Goal: Information Seeking & Learning: Find specific fact

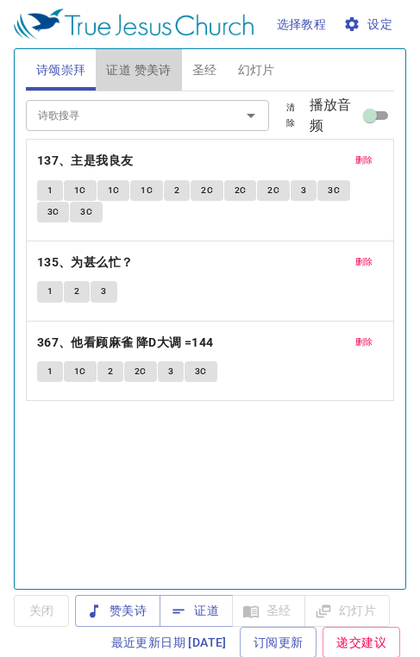
click at [159, 73] on span "证道 赞美诗" at bounding box center [138, 70] width 65 height 22
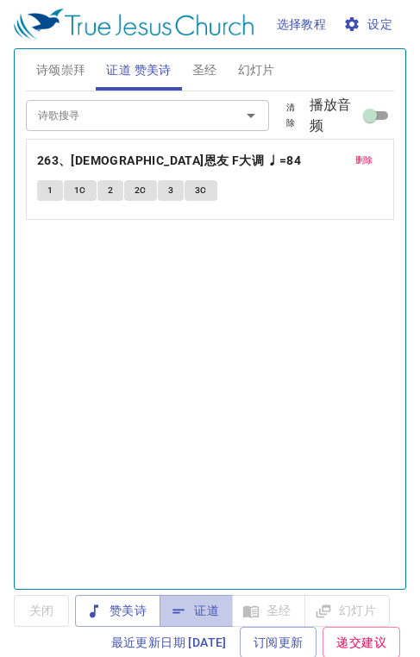
click at [205, 605] on span "证道" at bounding box center [196, 611] width 46 height 22
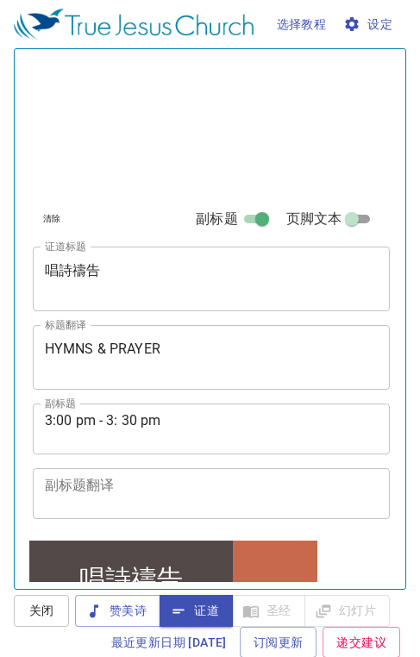
scroll to position [402, 0]
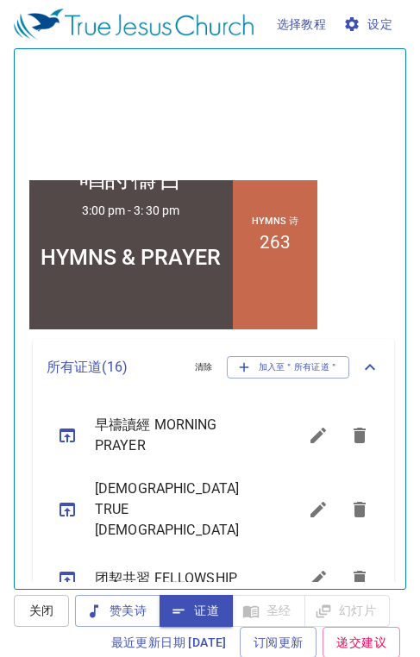
click at [308, 445] on icon "sermon lineup list" at bounding box center [318, 435] width 21 height 21
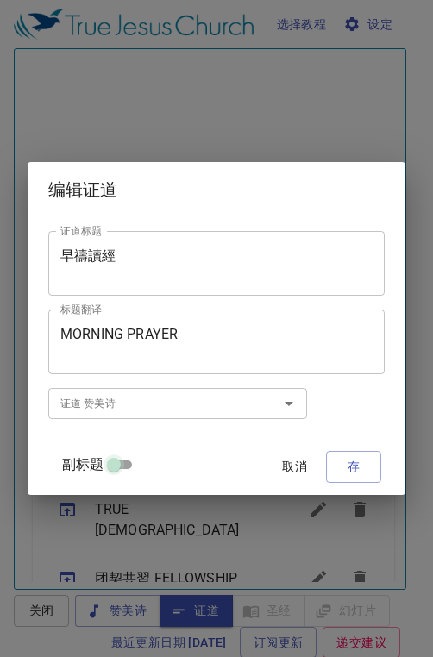
click at [125, 465] on input "副标题" at bounding box center [114, 468] width 62 height 21
checkbox input "true"
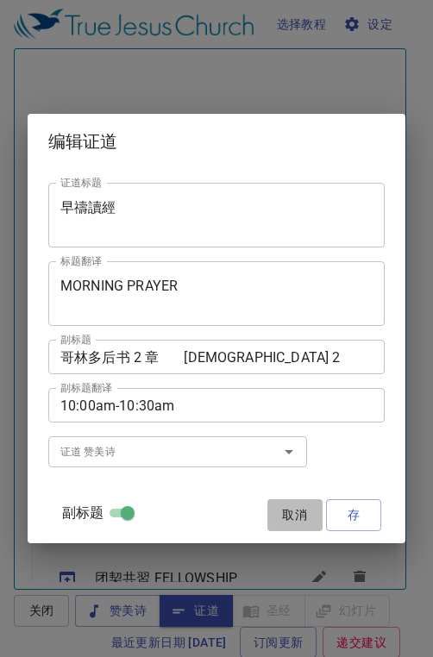
click at [303, 518] on span "取消" at bounding box center [294, 515] width 41 height 22
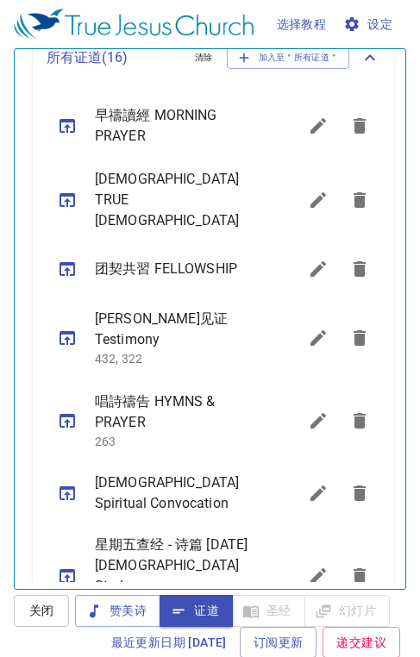
scroll to position [976, 0]
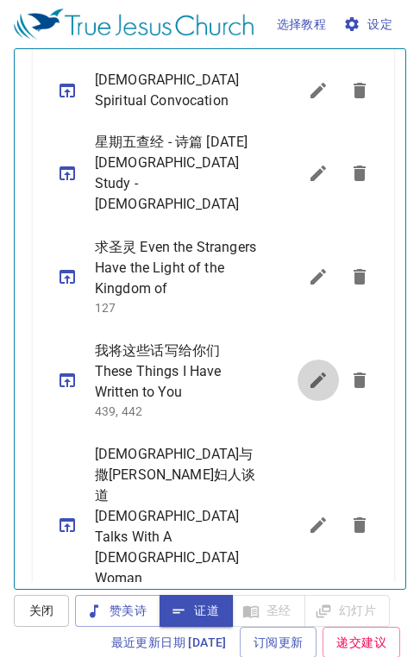
click at [308, 370] on icon "sermon lineup list" at bounding box center [318, 380] width 21 height 21
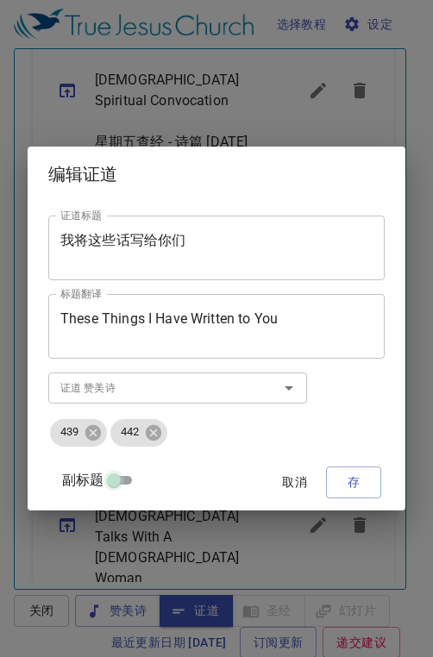
click at [120, 480] on input "副标题" at bounding box center [114, 483] width 62 height 21
checkbox input "true"
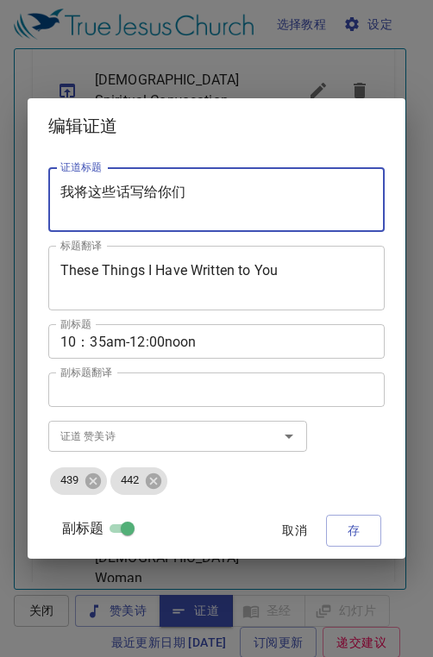
click at [190, 189] on textarea "我将这些话写给你们" at bounding box center [216, 200] width 312 height 33
click at [239, 192] on textarea "我将这些话写给你们" at bounding box center [216, 200] width 312 height 33
click at [233, 197] on textarea "我将这些话写给你们" at bounding box center [216, 200] width 312 height 33
type textarea "我"
paste textarea "落實「主禱文」的[DEMOGRAPHIC_DATA]生活"
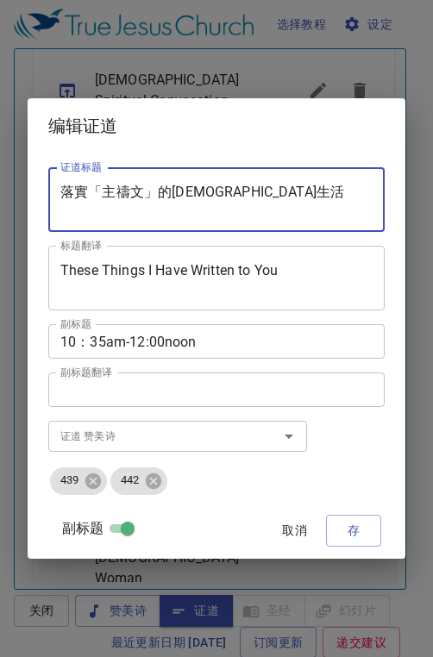
type textarea "落實「主禱文」的[DEMOGRAPHIC_DATA]生活"
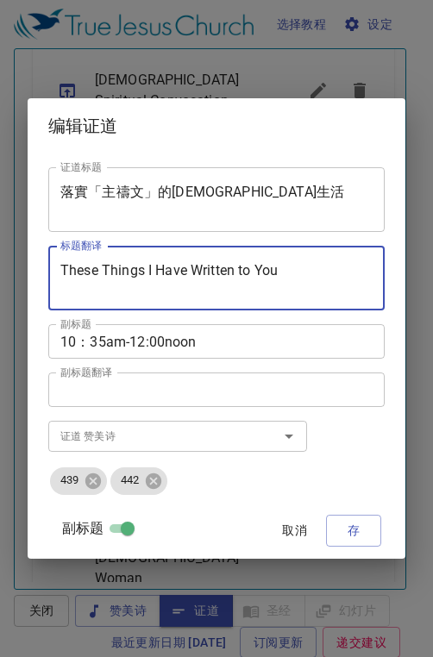
click at [280, 273] on textarea "These Things I Have Written to You" at bounding box center [216, 278] width 312 height 33
click at [299, 277] on textarea "These Things I Have Written to You" at bounding box center [216, 278] width 312 height 33
type textarea "T"
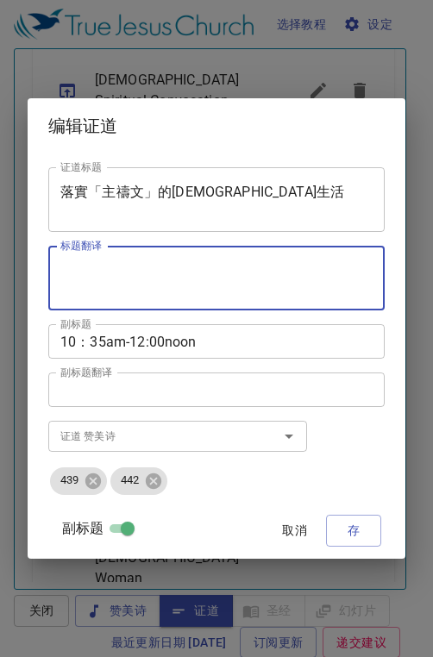
paste textarea "Prayer Life That Implements the Lord's Prayer"
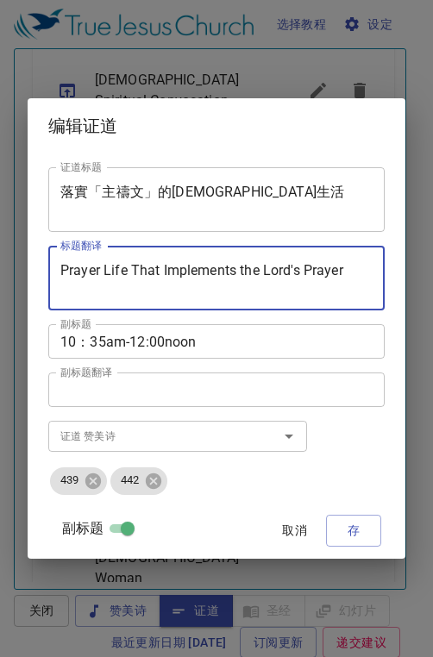
type textarea "Prayer Life That Implements the Lord's Prayer"
click at [129, 530] on input "副标题" at bounding box center [128, 531] width 62 height 21
checkbox input "false"
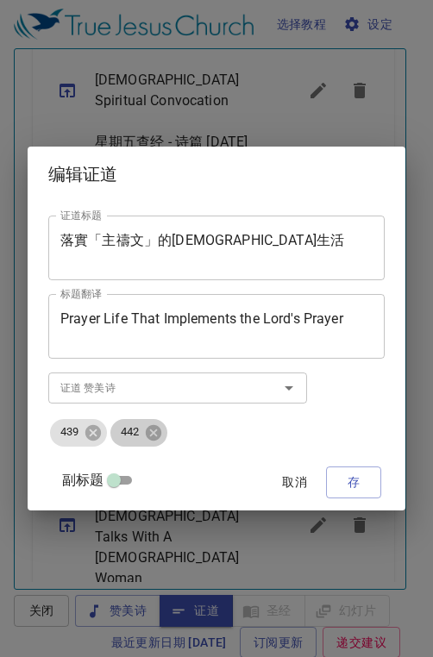
click at [155, 436] on icon at bounding box center [154, 432] width 16 height 16
click at [87, 430] on icon at bounding box center [93, 432] width 16 height 16
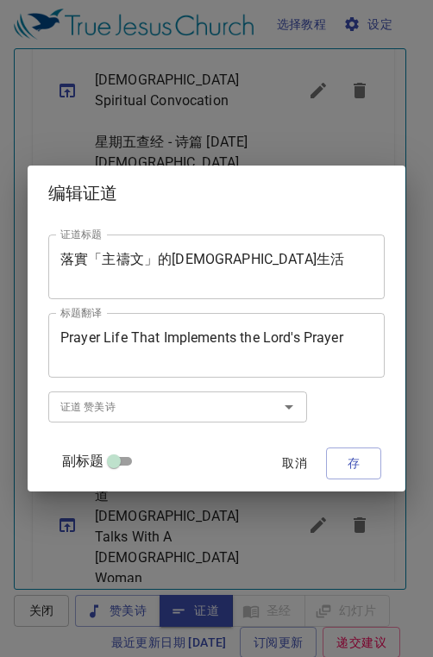
click at [83, 412] on input "证道 赞美诗" at bounding box center [151, 406] width 197 height 20
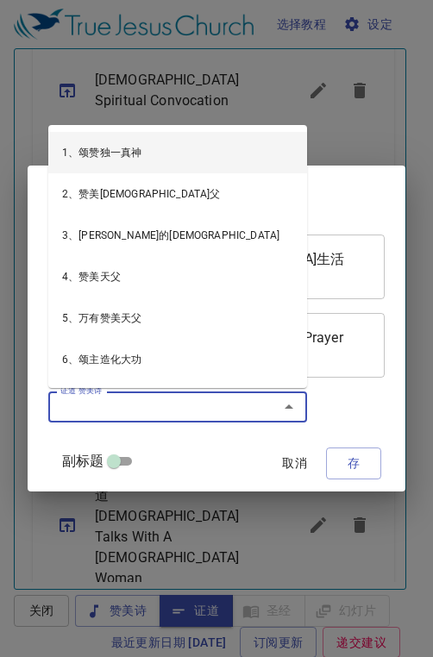
click at [125, 409] on input "证道 赞美诗" at bounding box center [151, 406] width 197 height 20
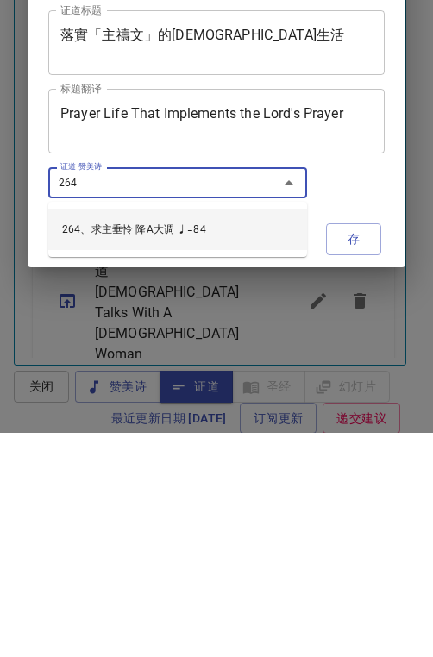
type input "264、求主垂怜 降A大调 ♩=84"
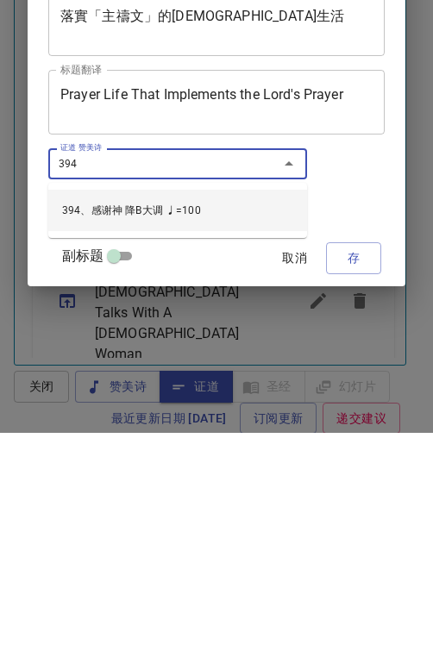
type input "394、感谢神 降B大调 ♩=100"
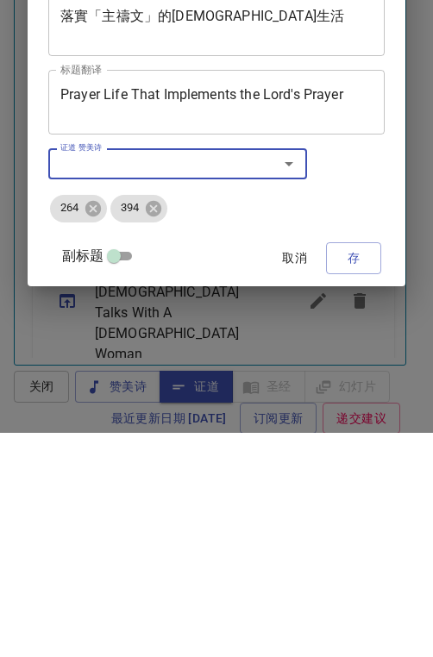
drag, startPoint x: 122, startPoint y: 481, endPoint x: 122, endPoint y: 257, distance: 224.1
click at [122, 257] on div "证道标题 落實「主禱文」的[DEMOGRAPHIC_DATA]生活 证道标题 标题翻译 Prayer Life That Implements the Lor…" at bounding box center [216, 356] width 336 height 294
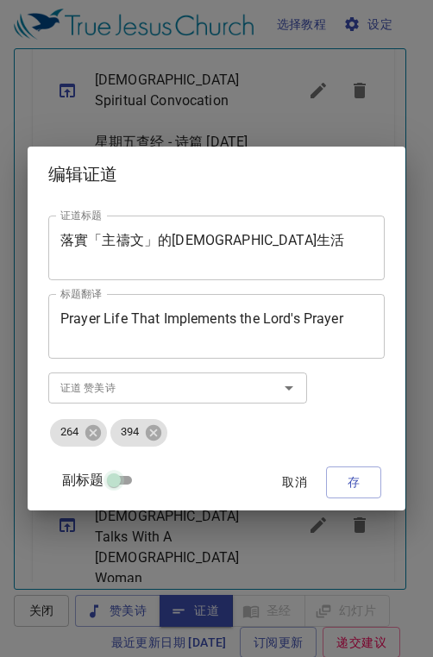
click at [116, 480] on input "副标题" at bounding box center [114, 483] width 62 height 21
checkbox input "true"
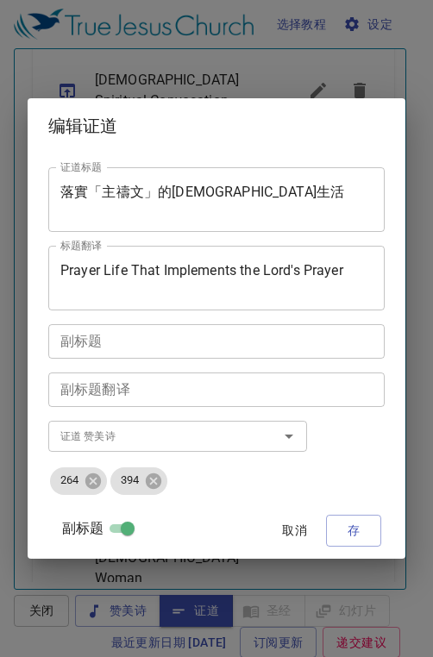
click at [358, 532] on span "存" at bounding box center [354, 531] width 28 height 22
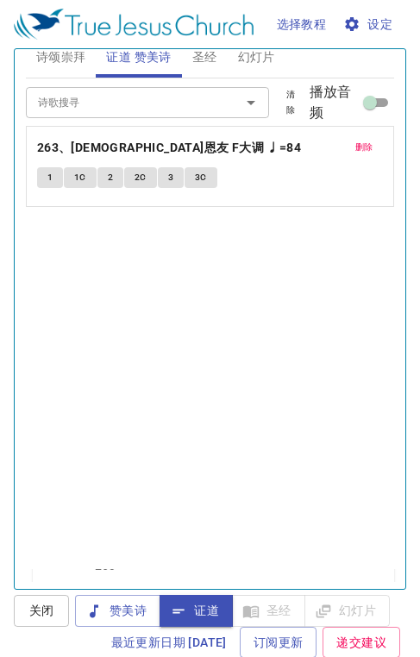
scroll to position [0, 0]
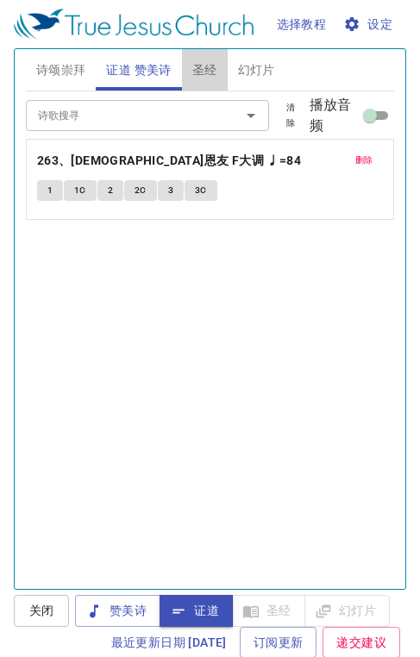
click at [211, 66] on span "圣经" at bounding box center [204, 70] width 25 height 22
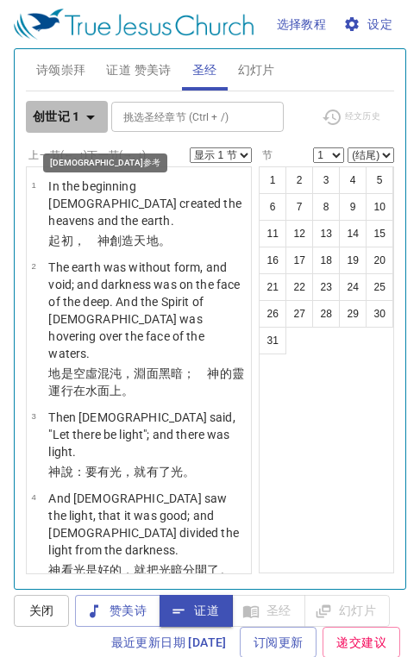
click at [93, 122] on icon "button" at bounding box center [90, 117] width 21 height 21
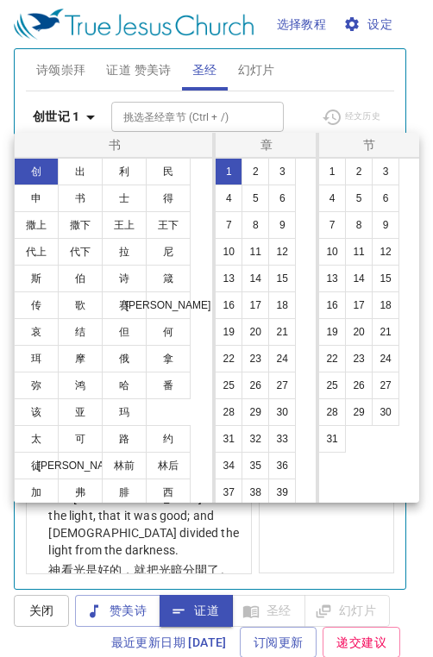
click at [169, 306] on button "[PERSON_NAME]" at bounding box center [168, 305] width 45 height 28
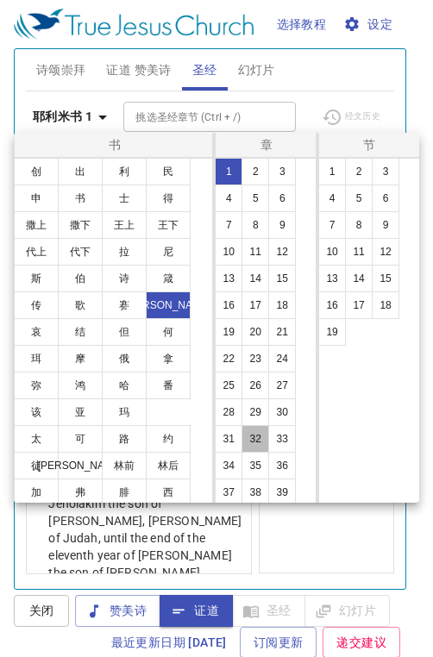
click at [247, 443] on button "32" at bounding box center [255, 439] width 28 height 28
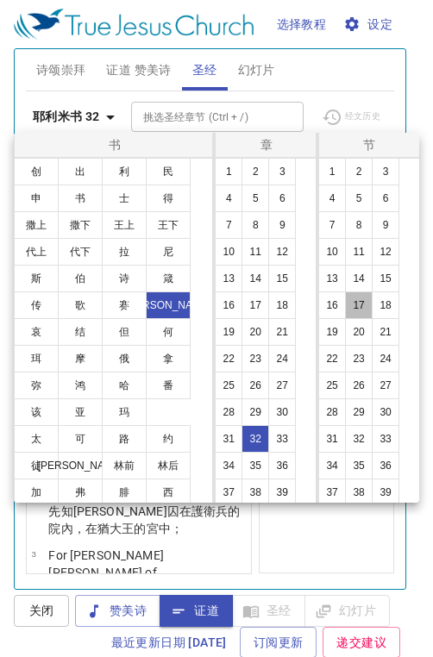
click at [355, 305] on button "17" at bounding box center [359, 305] width 28 height 28
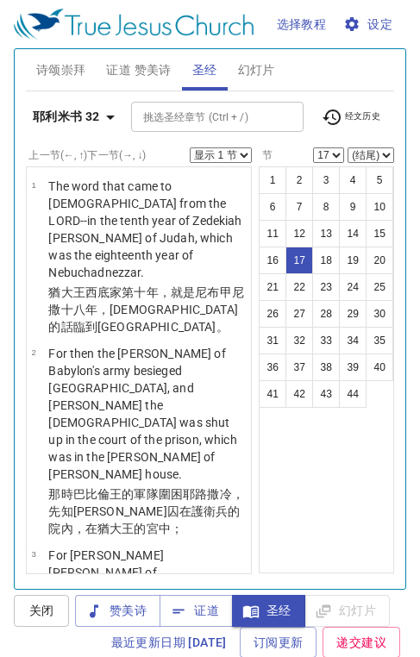
scroll to position [58, 0]
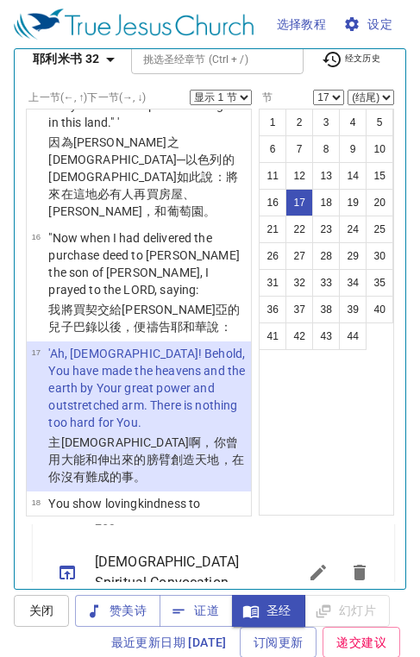
click at [286, 255] on button "27" at bounding box center [299, 256] width 28 height 28
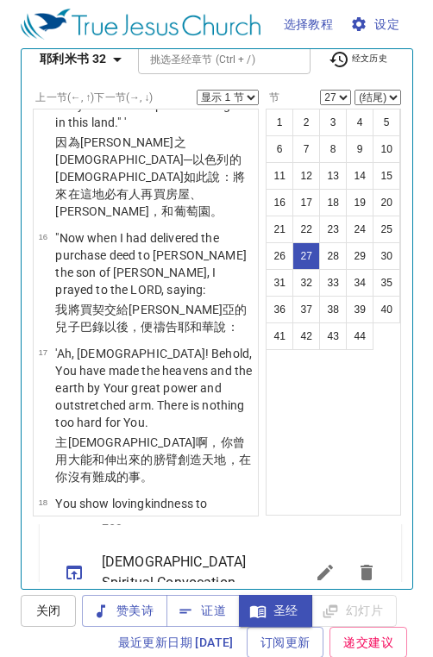
scroll to position [4393, 0]
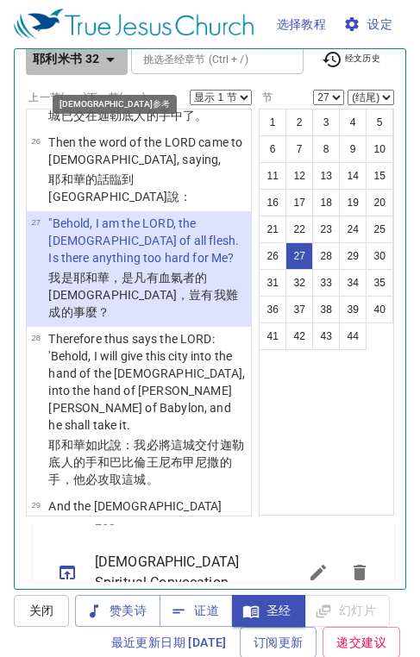
click at [112, 58] on icon "button" at bounding box center [110, 60] width 9 height 4
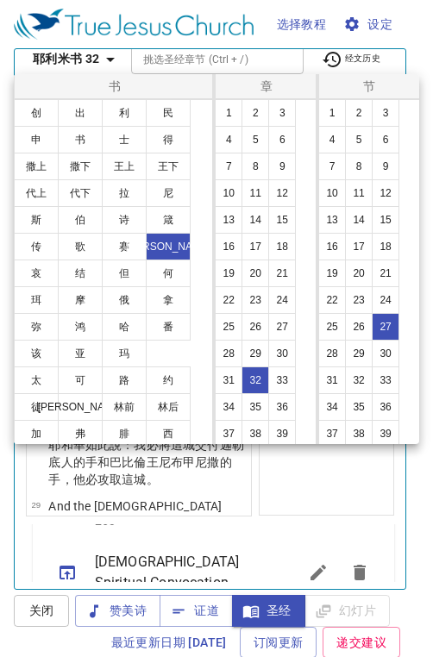
click at [34, 371] on button "太" at bounding box center [36, 380] width 45 height 28
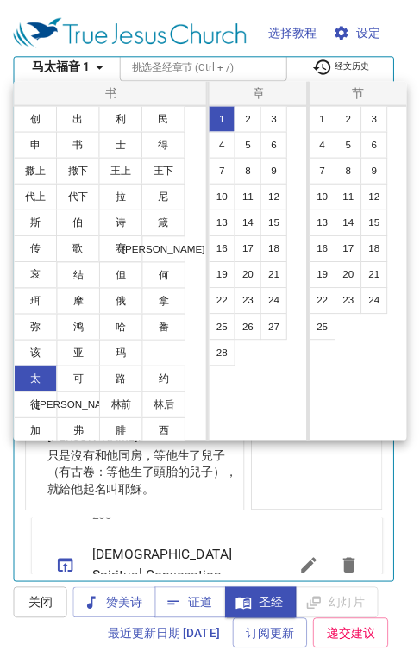
scroll to position [0, 0]
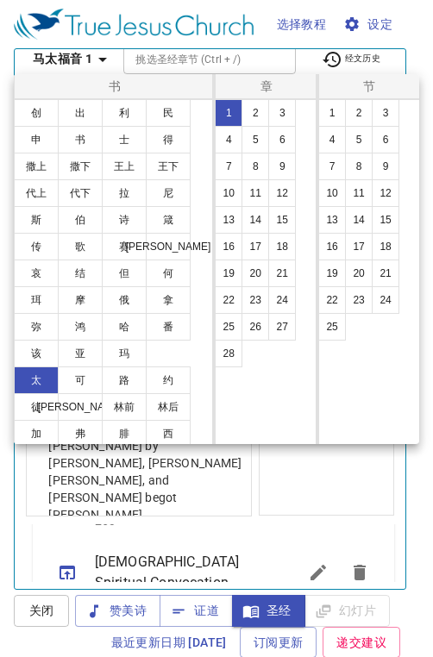
click at [286, 147] on button "6" at bounding box center [282, 140] width 28 height 28
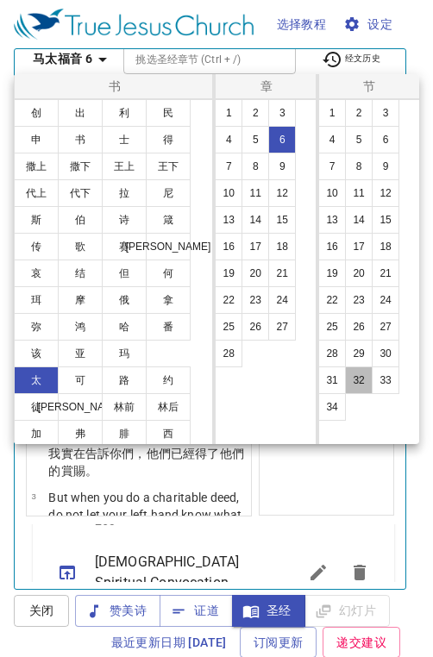
click at [357, 382] on button "32" at bounding box center [359, 380] width 28 height 28
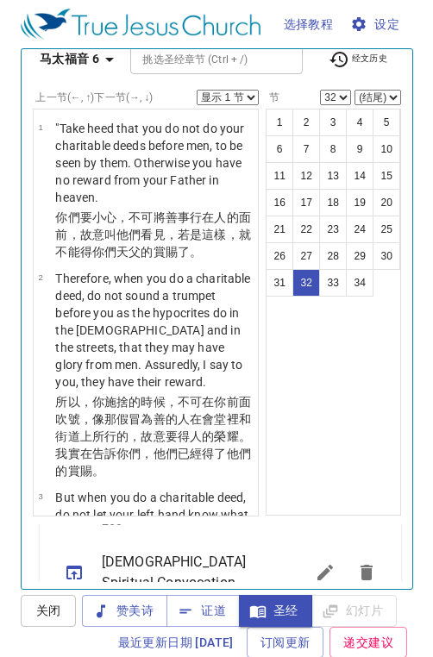
scroll to position [4297, 0]
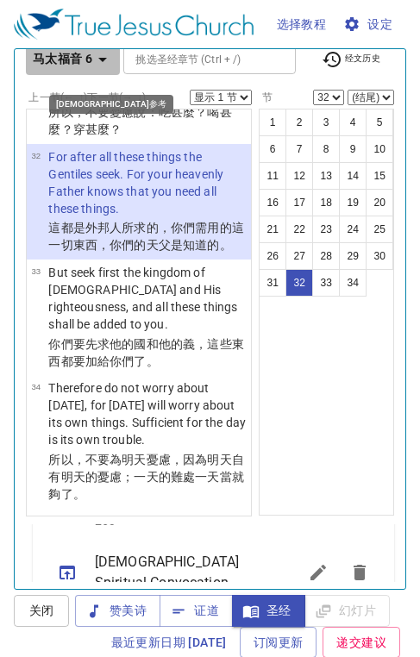
click at [103, 59] on icon "button" at bounding box center [102, 60] width 9 height 4
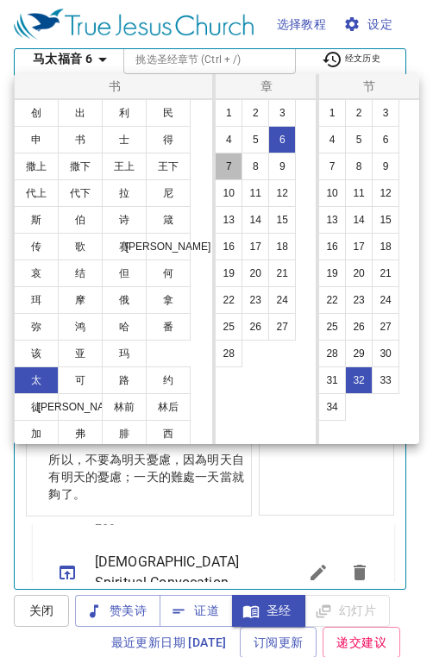
click at [231, 168] on button "7" at bounding box center [229, 167] width 28 height 28
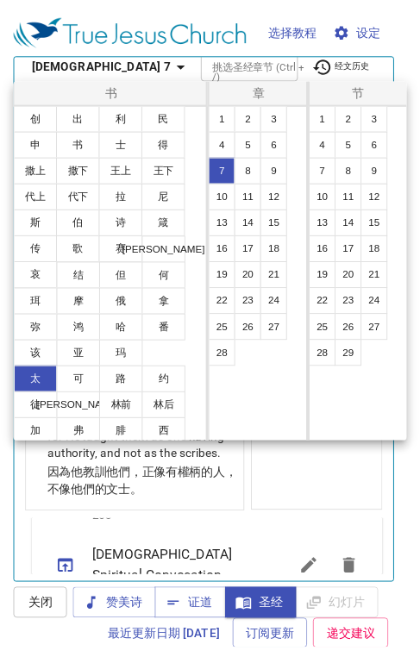
scroll to position [0, 0]
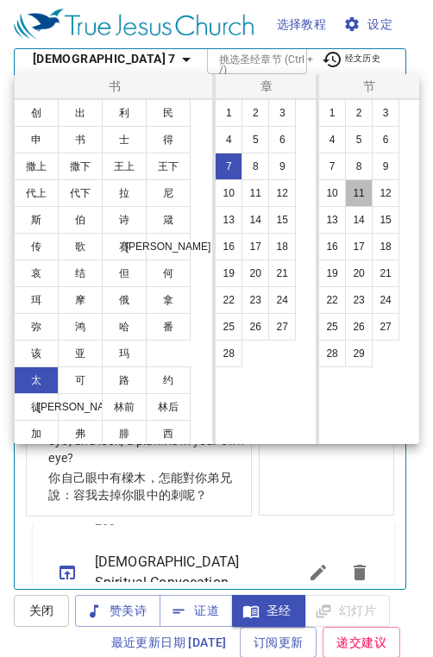
click at [359, 197] on button "11" at bounding box center [359, 193] width 28 height 28
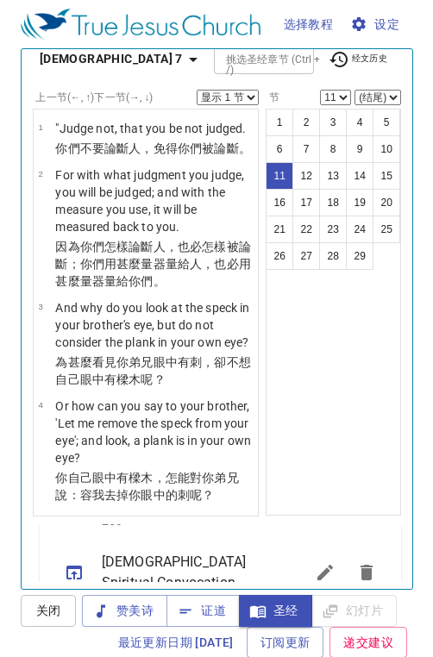
scroll to position [1034, 0]
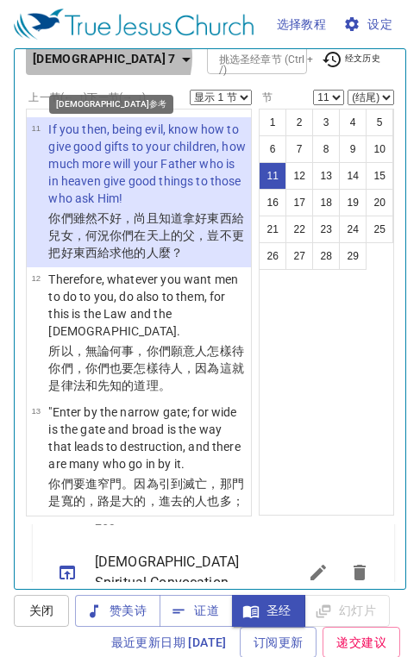
click at [176, 57] on icon "button" at bounding box center [186, 59] width 21 height 21
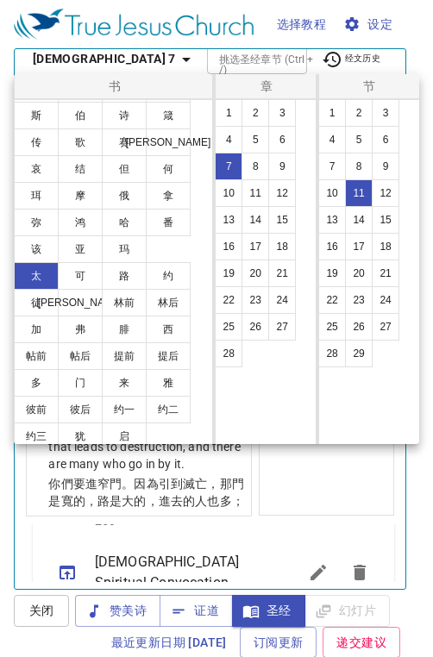
scroll to position [110, 0]
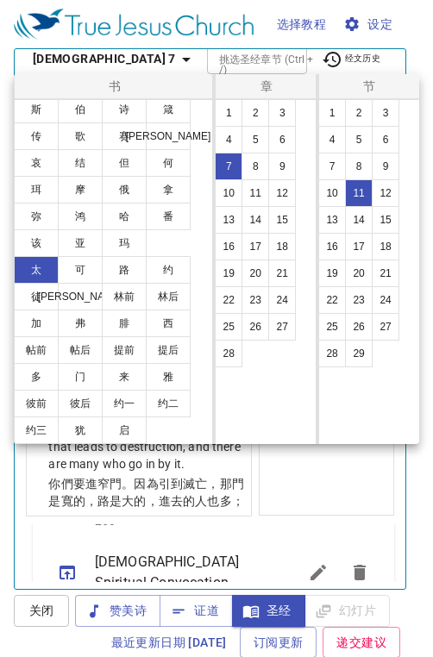
click at [113, 346] on button "提前" at bounding box center [124, 350] width 45 height 28
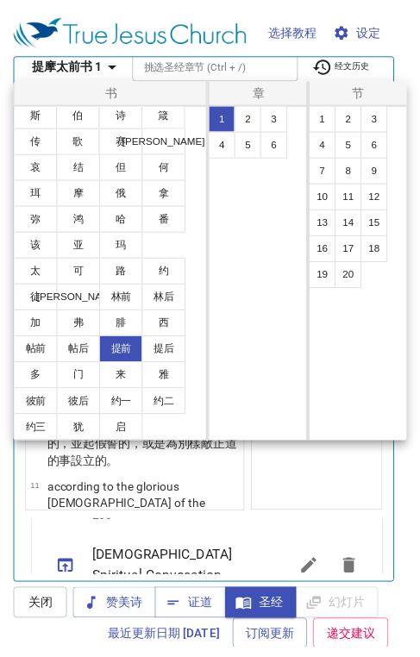
scroll to position [0, 0]
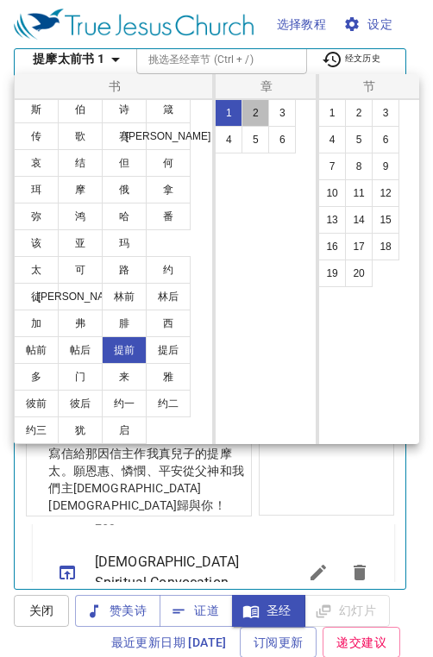
click at [260, 111] on button "2" at bounding box center [255, 113] width 28 height 28
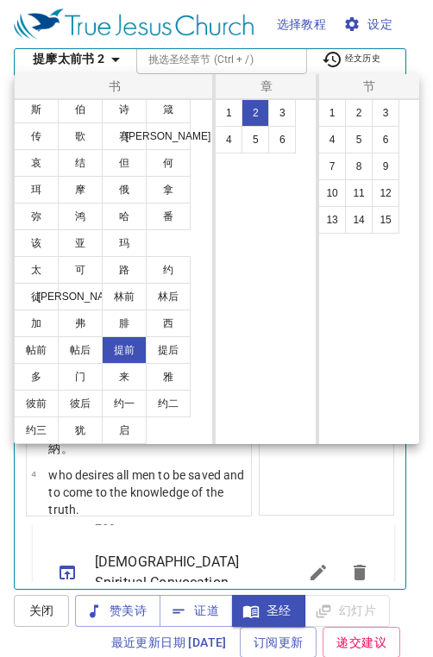
click at [336, 144] on button "4" at bounding box center [332, 140] width 28 height 28
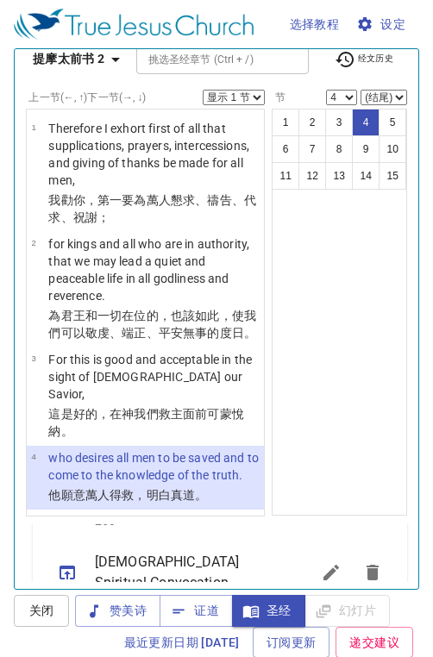
scroll to position [191, 0]
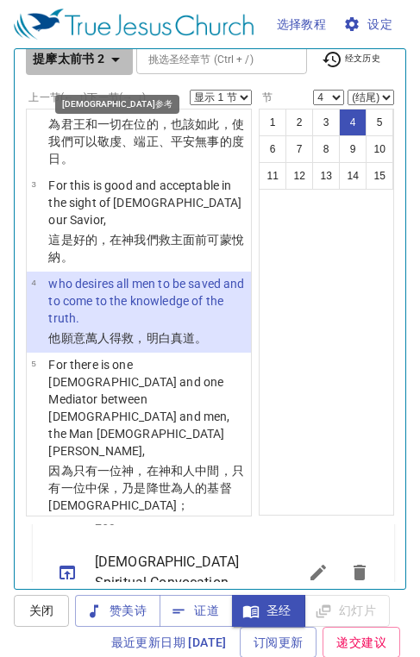
click at [114, 61] on icon "button" at bounding box center [115, 59] width 21 height 21
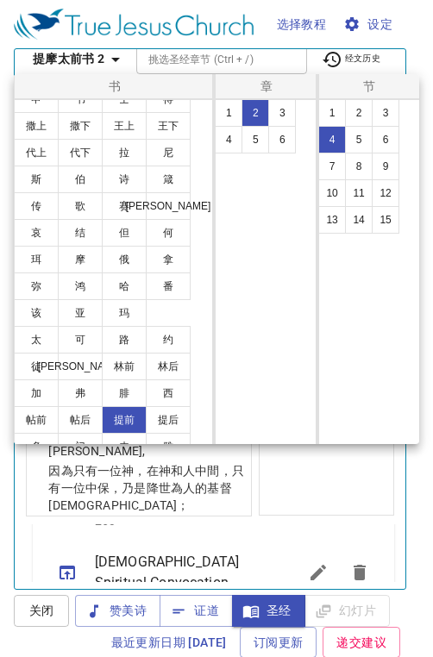
scroll to position [110, 0]
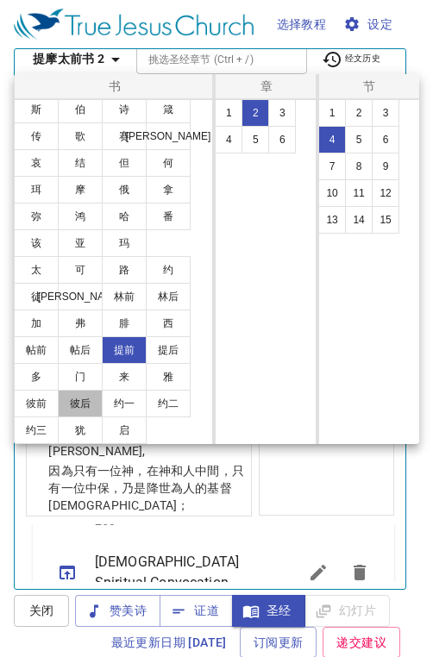
click at [84, 404] on button "彼后" at bounding box center [80, 404] width 45 height 28
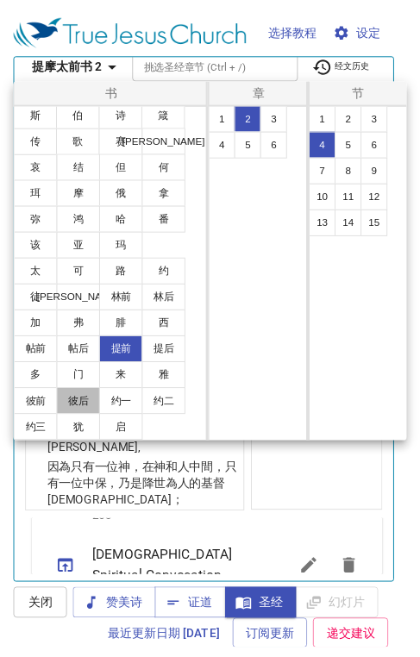
scroll to position [0, 0]
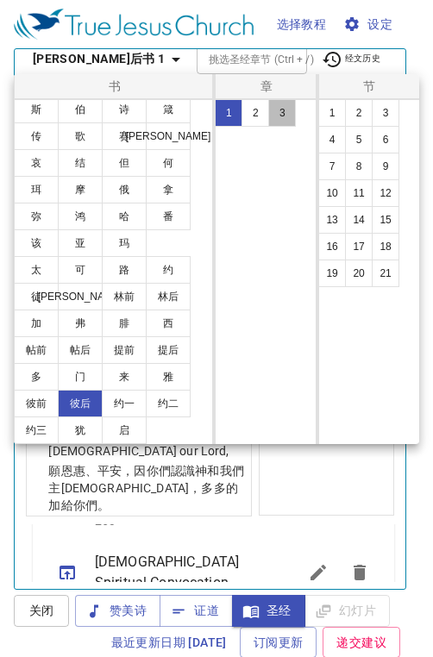
click at [288, 103] on button "3" at bounding box center [282, 113] width 28 height 28
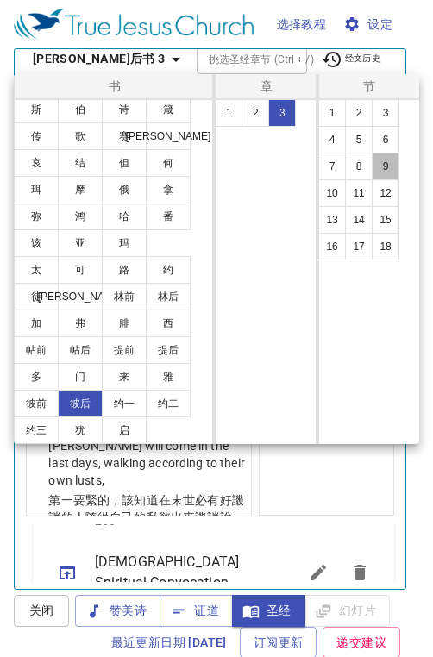
click at [382, 165] on button "9" at bounding box center [385, 167] width 28 height 28
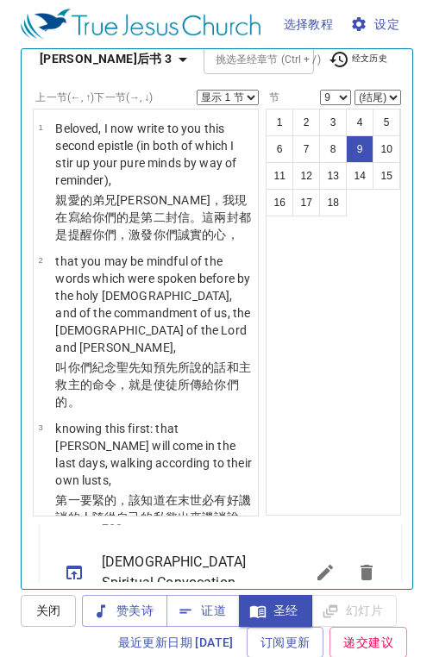
scroll to position [1070, 0]
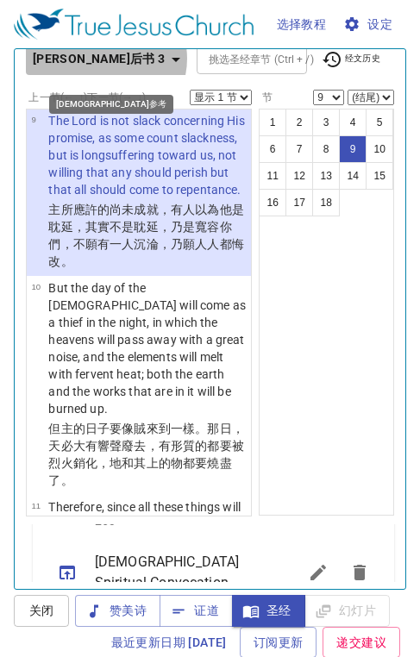
click at [165, 59] on icon "button" at bounding box center [175, 59] width 21 height 21
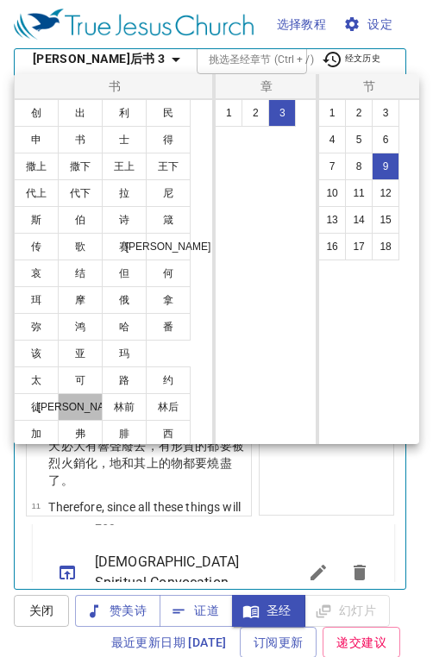
click at [92, 406] on button "[PERSON_NAME]" at bounding box center [80, 407] width 45 height 28
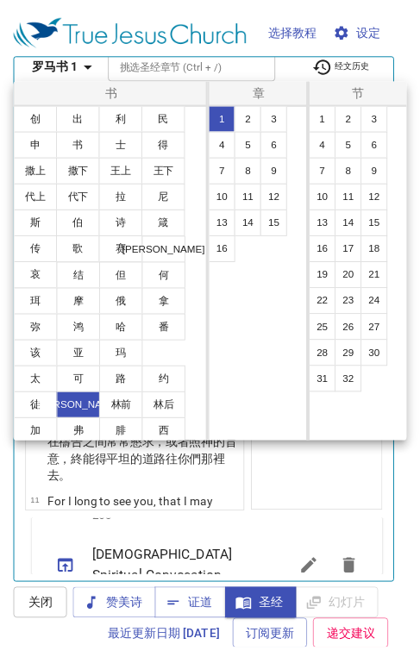
scroll to position [0, 0]
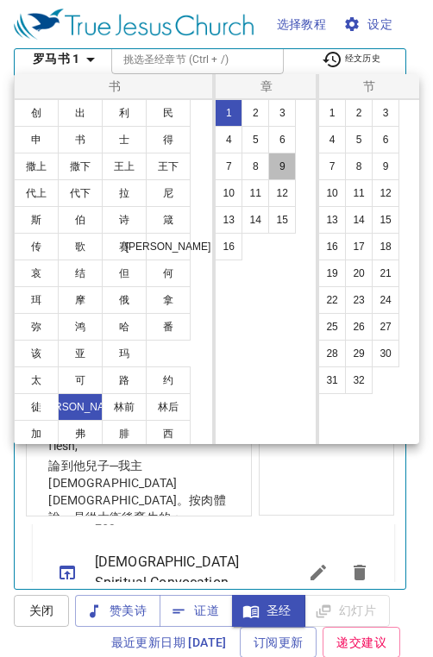
click at [274, 172] on button "9" at bounding box center [282, 167] width 28 height 28
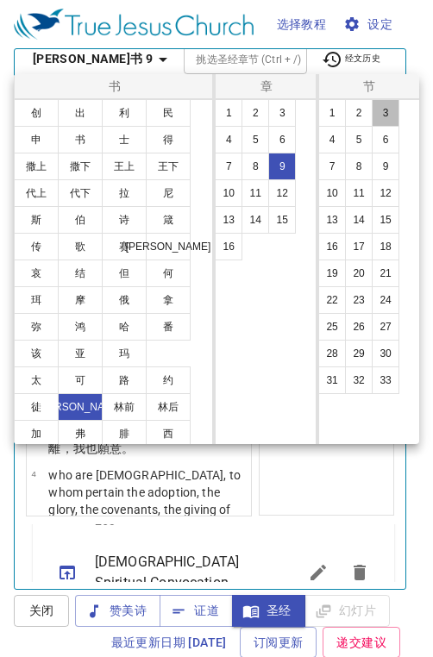
click at [381, 116] on button "3" at bounding box center [385, 113] width 28 height 28
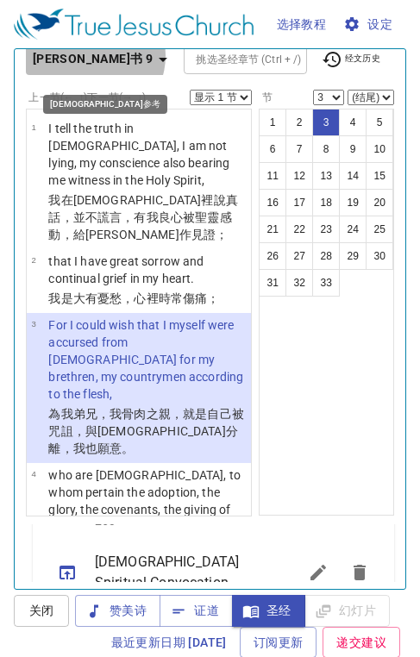
click at [153, 56] on icon "button" at bounding box center [163, 59] width 21 height 21
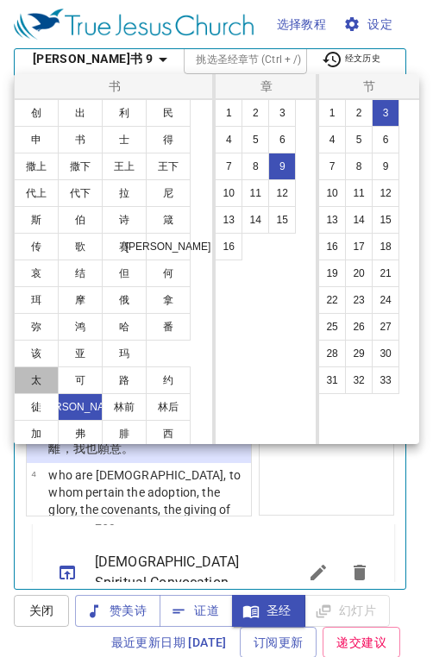
click at [34, 379] on button "太" at bounding box center [36, 380] width 45 height 28
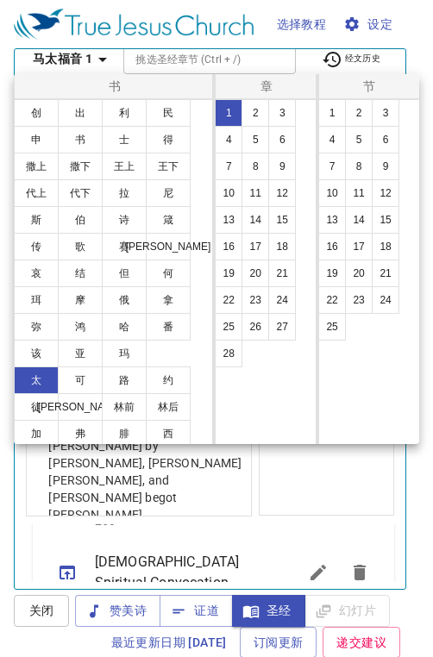
click at [224, 134] on button "4" at bounding box center [229, 140] width 28 height 28
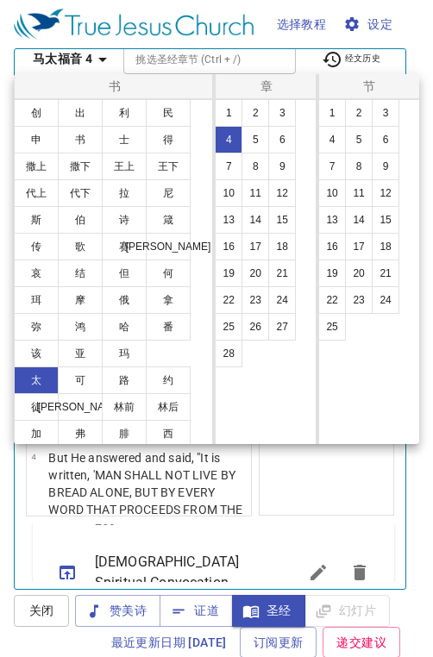
click at [366, 243] on button "17" at bounding box center [359, 247] width 28 height 28
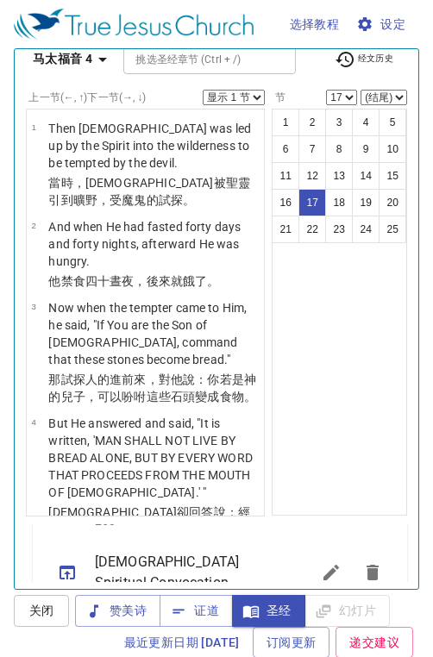
scroll to position [1952, 0]
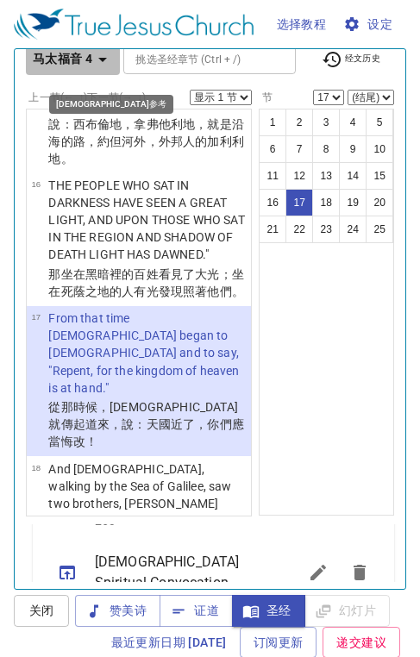
click at [107, 57] on icon "button" at bounding box center [102, 59] width 21 height 21
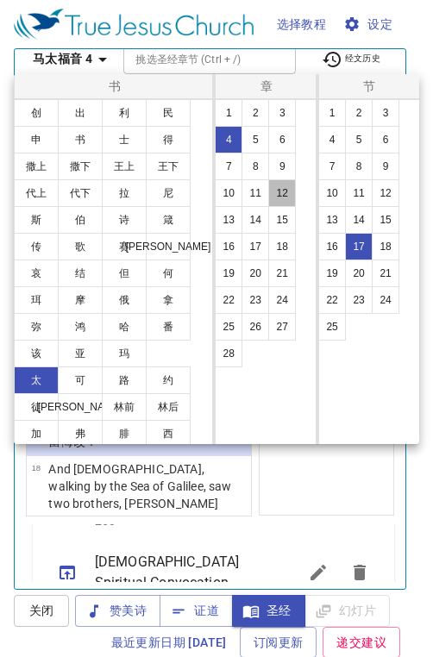
click at [282, 188] on button "12" at bounding box center [282, 193] width 28 height 28
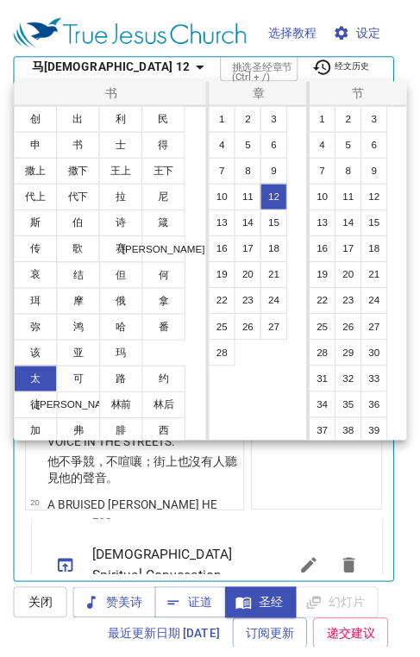
scroll to position [0, 0]
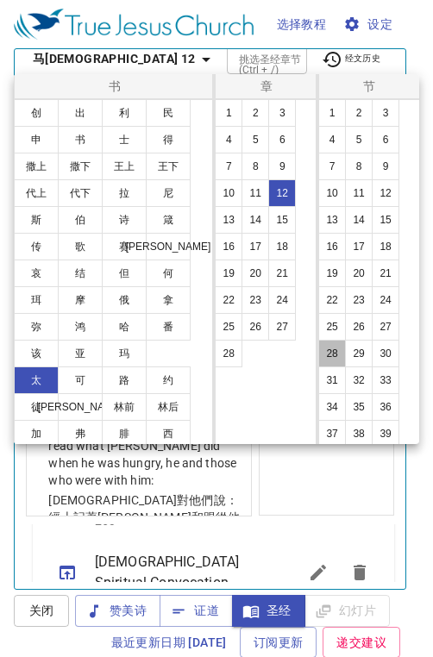
click at [323, 353] on button "28" at bounding box center [332, 354] width 28 height 28
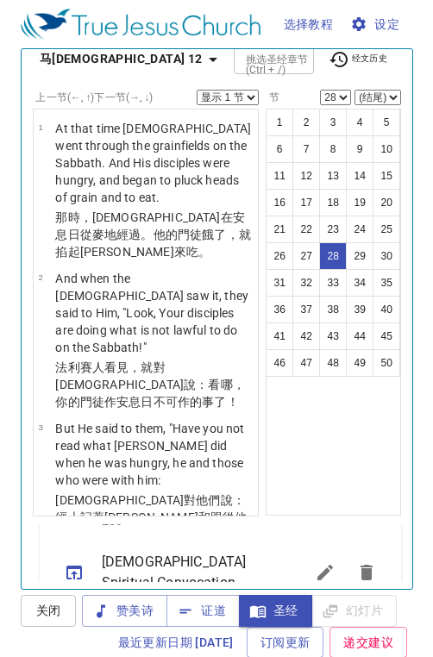
scroll to position [3310, 0]
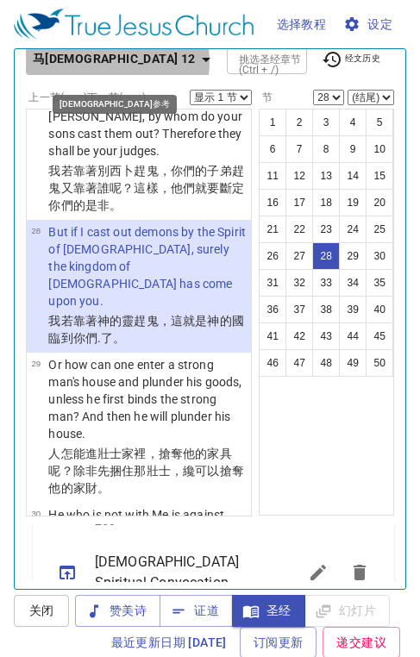
click at [196, 61] on icon "button" at bounding box center [206, 59] width 21 height 21
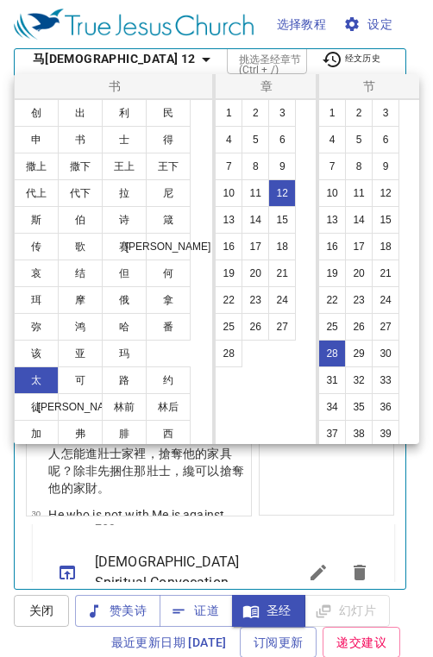
click at [154, 381] on button "约" at bounding box center [168, 380] width 45 height 28
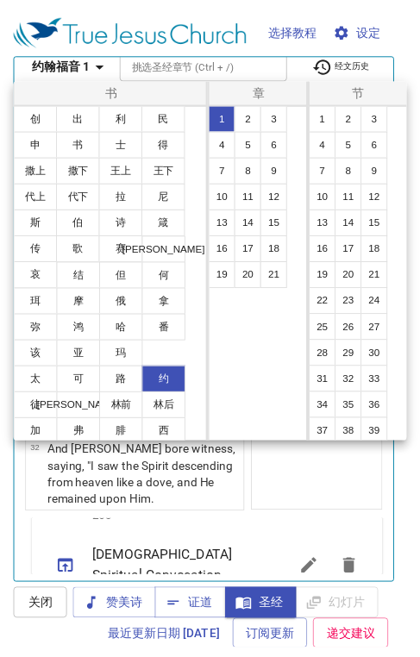
scroll to position [0, 0]
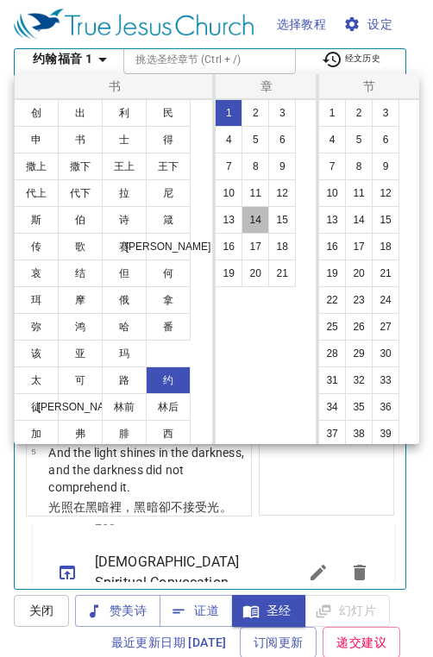
click at [258, 225] on button "14" at bounding box center [255, 220] width 28 height 28
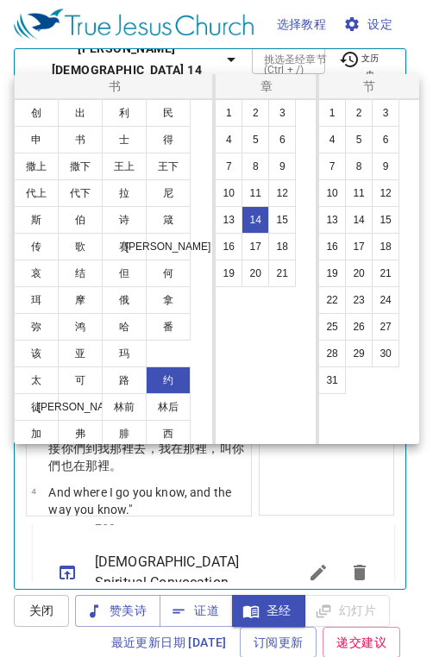
click at [391, 361] on button "30" at bounding box center [385, 354] width 28 height 28
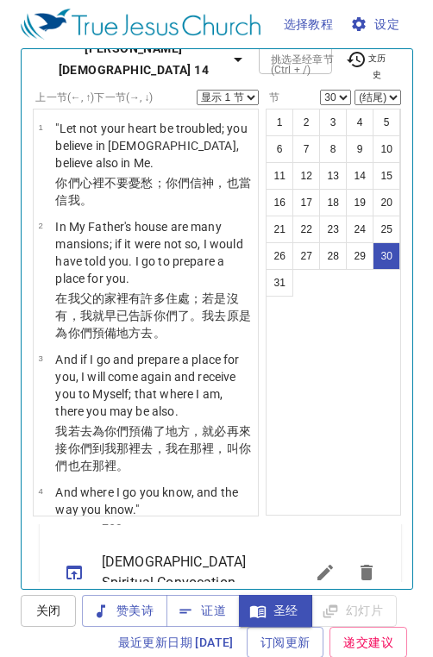
scroll to position [3877, 0]
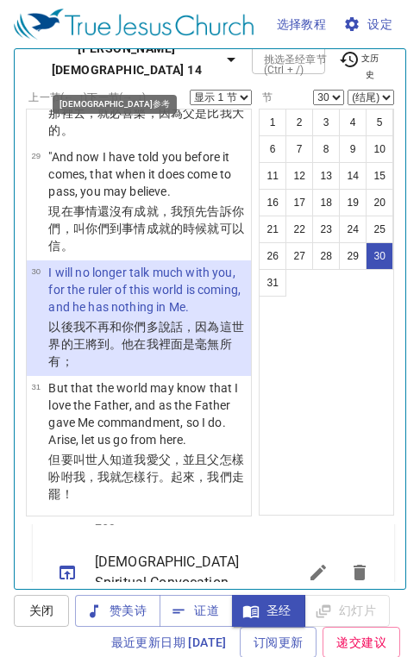
click at [227, 58] on icon "button" at bounding box center [231, 60] width 9 height 4
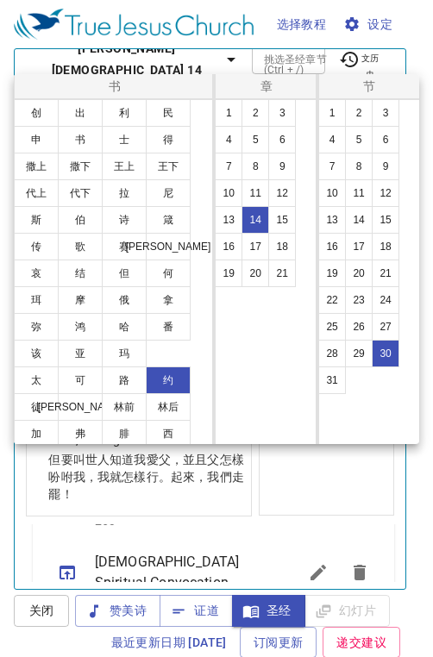
click at [39, 383] on button "太" at bounding box center [36, 380] width 45 height 28
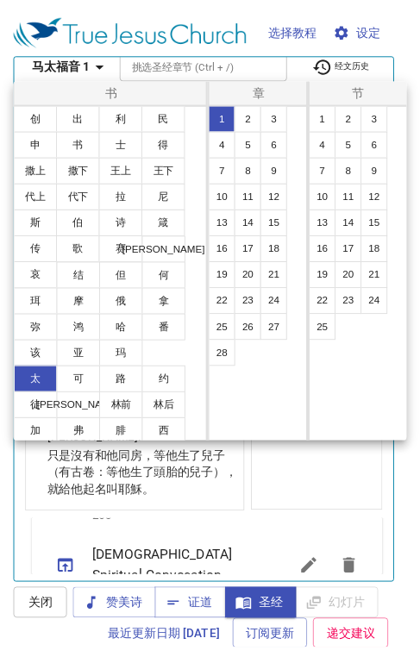
scroll to position [0, 0]
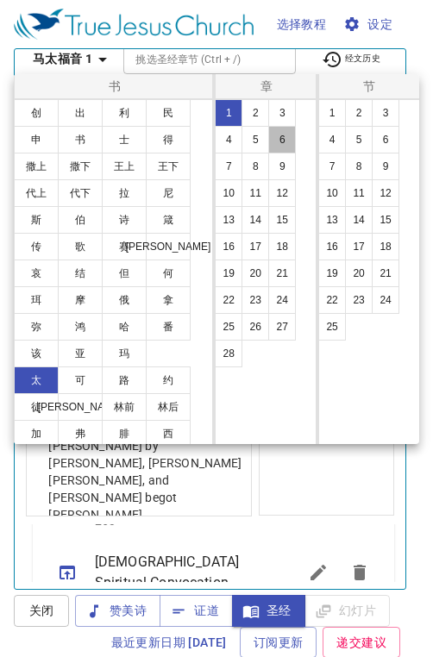
click at [278, 139] on button "6" at bounding box center [282, 140] width 28 height 28
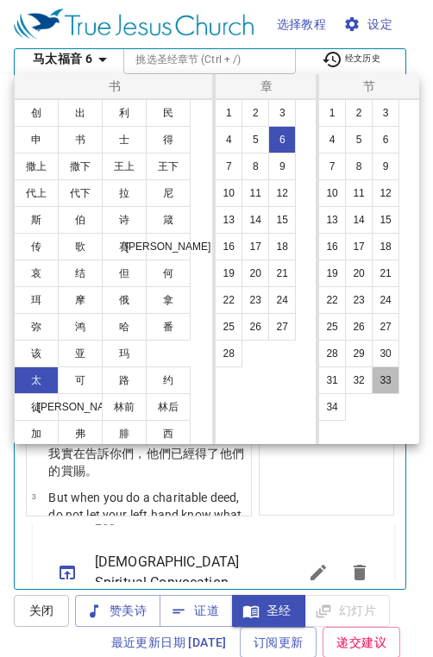
click at [377, 384] on button "33" at bounding box center [385, 380] width 28 height 28
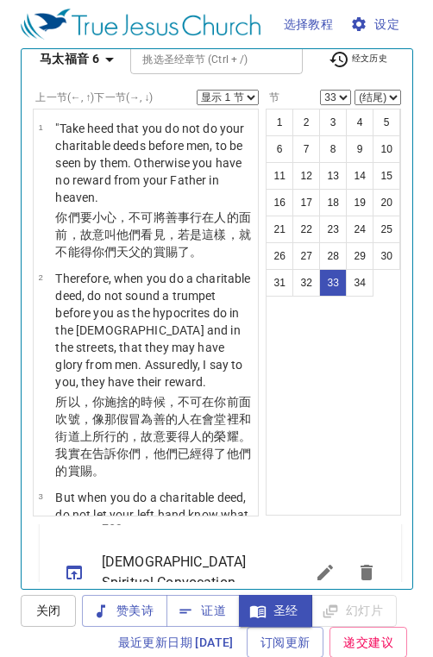
scroll to position [4422, 0]
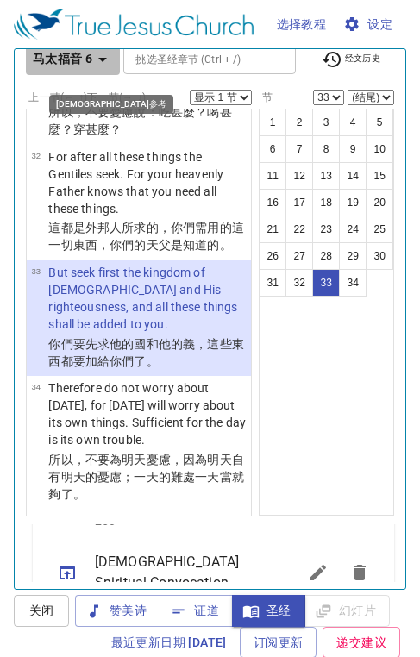
click at [97, 59] on icon "button" at bounding box center [102, 59] width 21 height 21
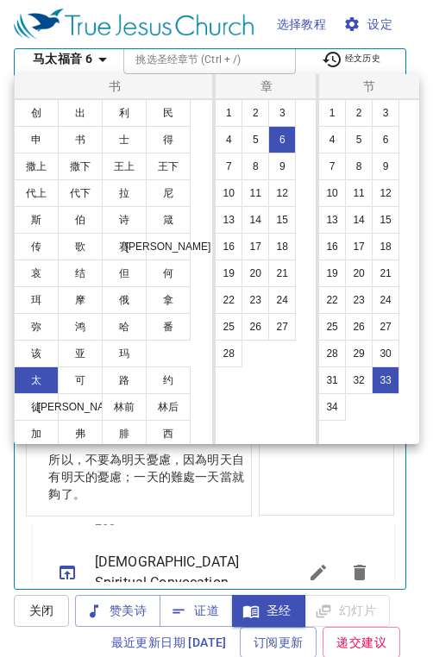
click at [251, 328] on button "26" at bounding box center [255, 327] width 28 height 28
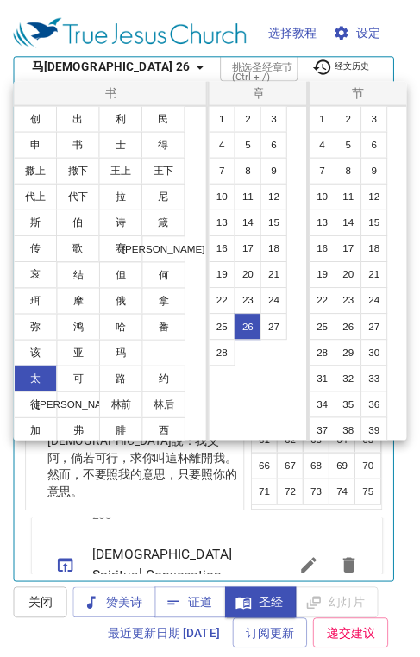
scroll to position [0, 0]
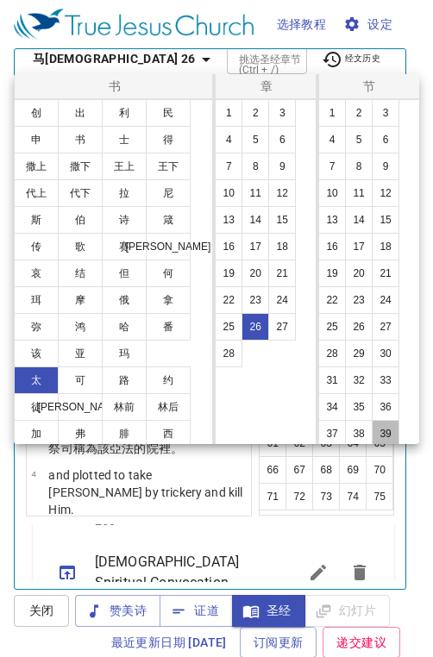
click at [381, 427] on button "39" at bounding box center [385, 434] width 28 height 28
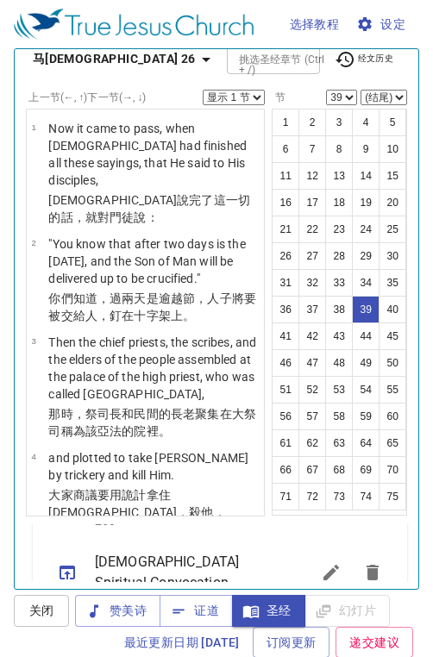
scroll to position [4546, 0]
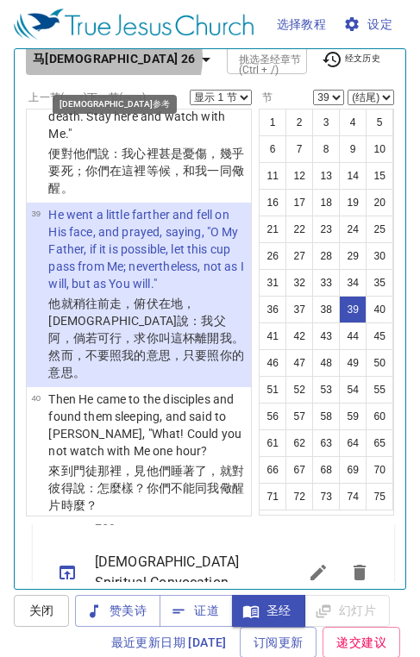
click at [202, 58] on icon "button" at bounding box center [206, 60] width 9 height 4
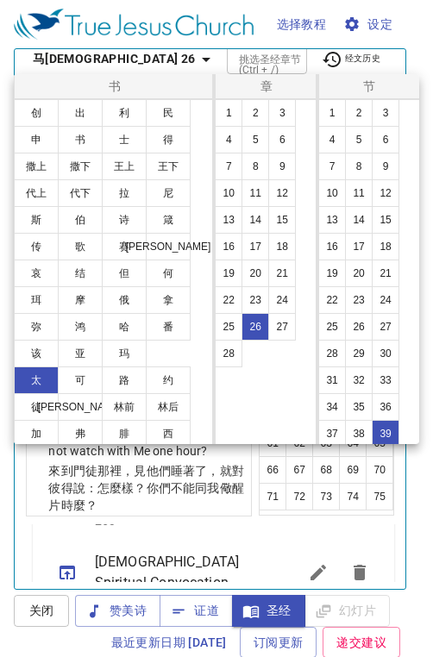
click at [276, 139] on button "6" at bounding box center [282, 140] width 28 height 28
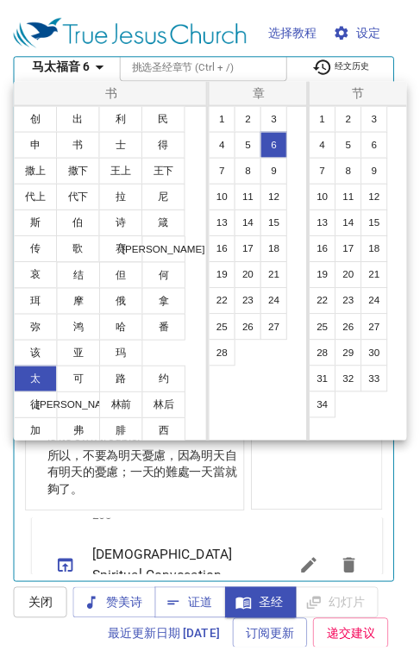
scroll to position [0, 0]
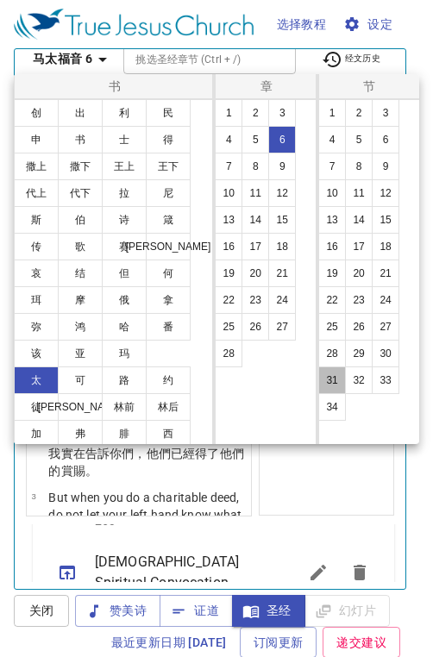
click at [333, 384] on button "31" at bounding box center [332, 380] width 28 height 28
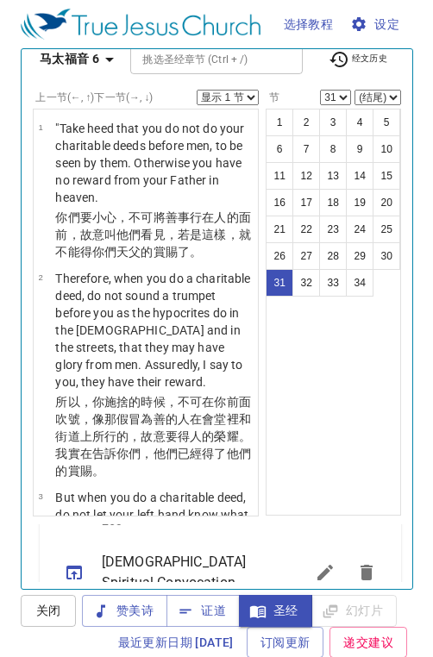
scroll to position [4173, 0]
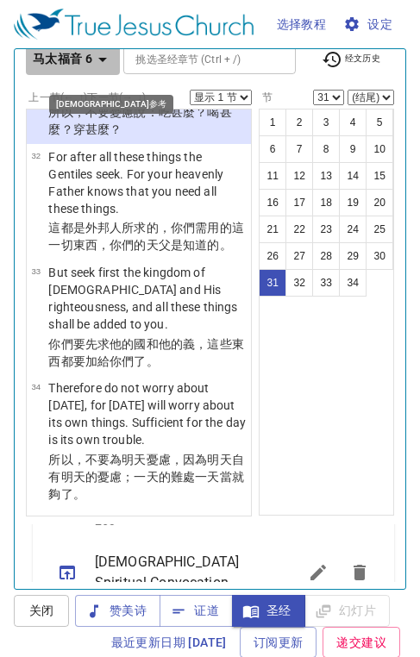
click at [101, 59] on icon "button" at bounding box center [102, 59] width 21 height 21
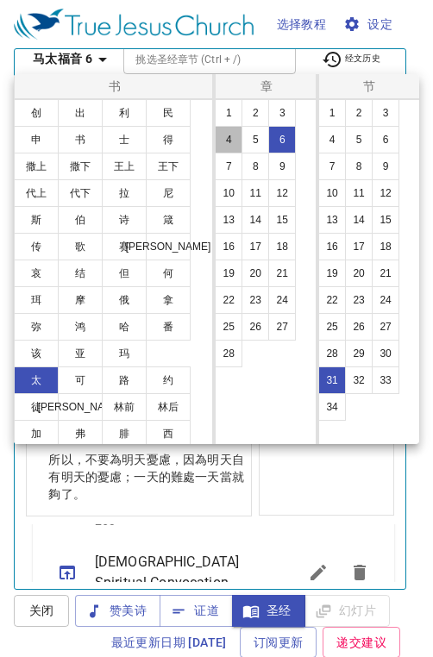
click at [218, 140] on button "4" at bounding box center [229, 140] width 28 height 28
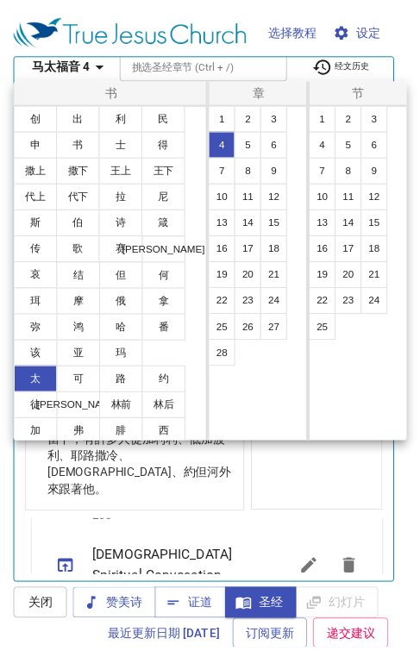
scroll to position [0, 0]
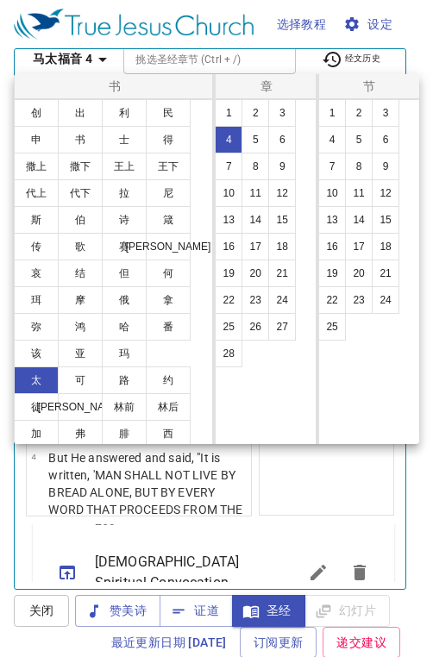
click at [341, 139] on button "4" at bounding box center [332, 140] width 28 height 28
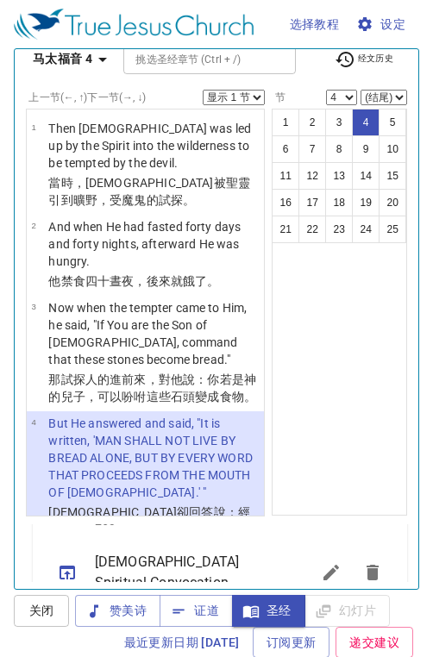
scroll to position [200, 0]
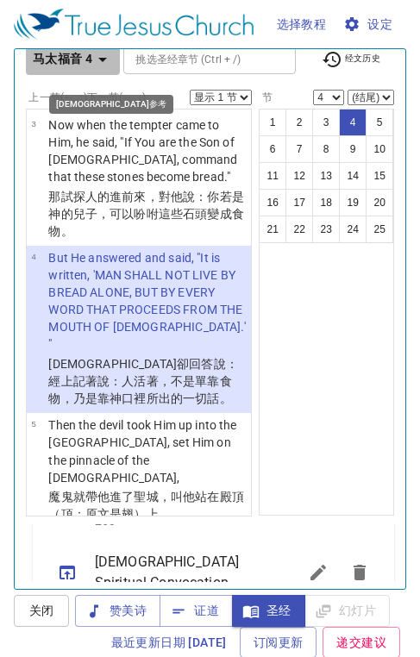
click at [103, 63] on icon "button" at bounding box center [102, 59] width 21 height 21
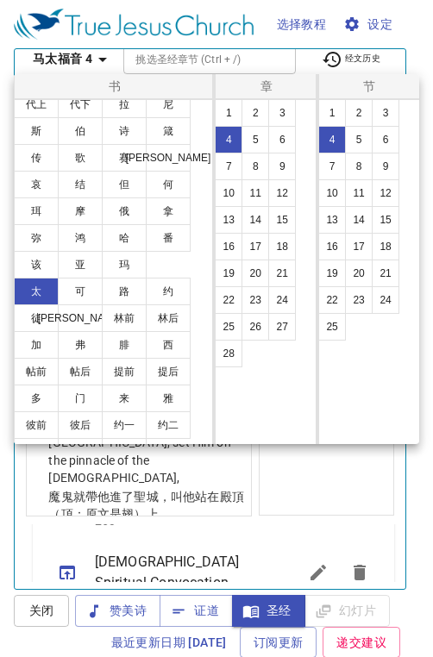
scroll to position [110, 0]
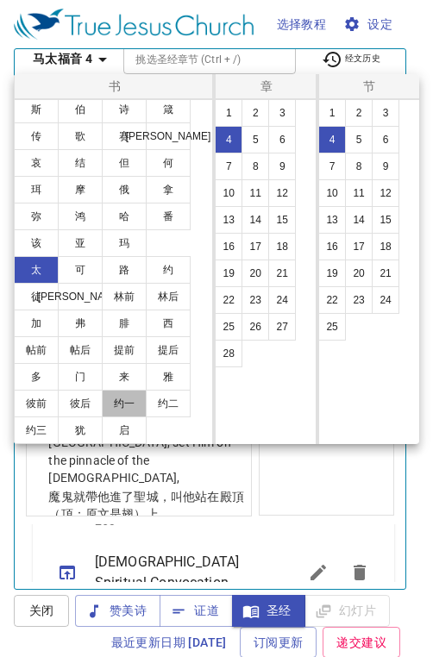
click at [120, 403] on button "约一" at bounding box center [124, 404] width 45 height 28
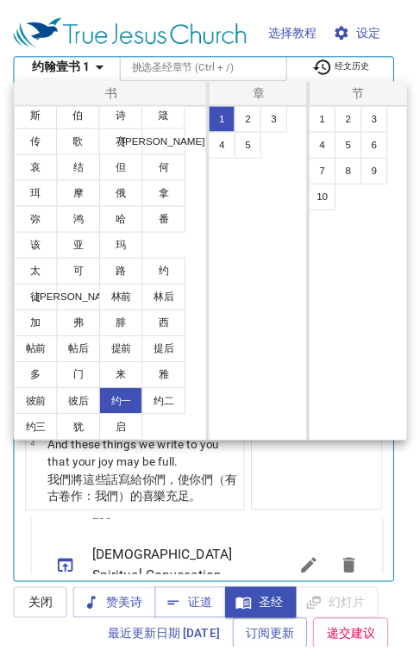
scroll to position [0, 0]
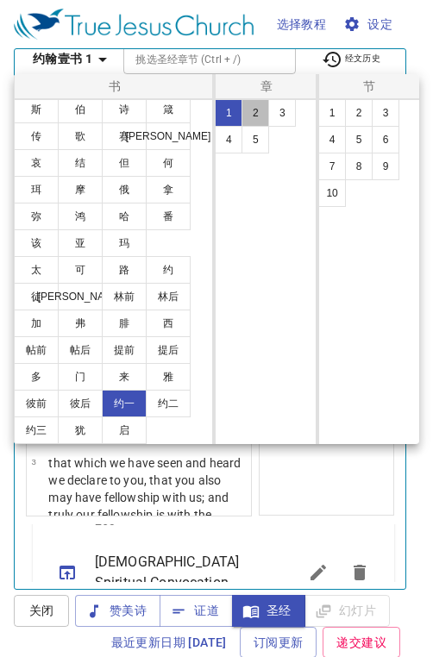
click at [256, 118] on button "2" at bounding box center [255, 113] width 28 height 28
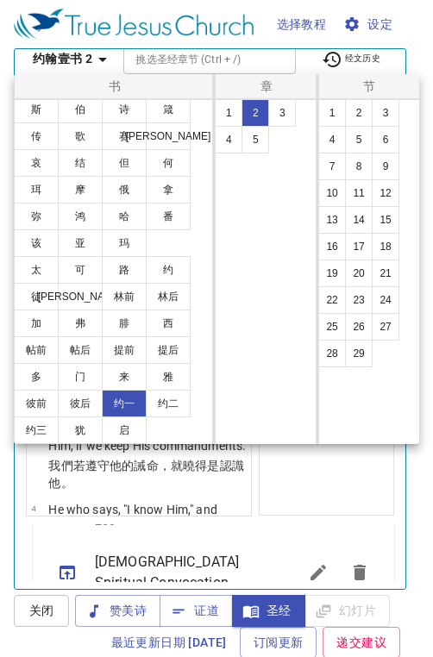
click at [381, 336] on button "27" at bounding box center [385, 327] width 28 height 28
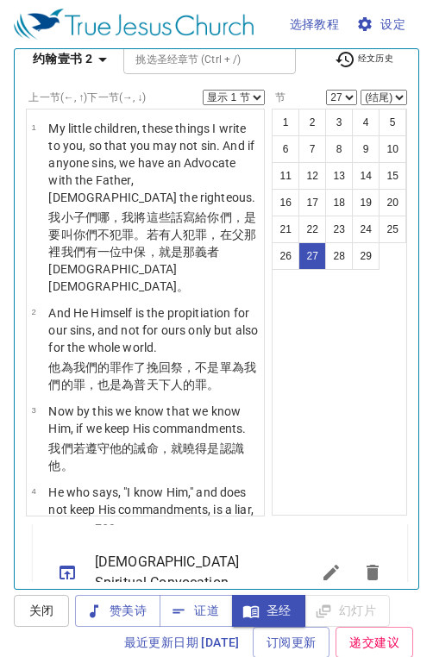
scroll to position [3660, 0]
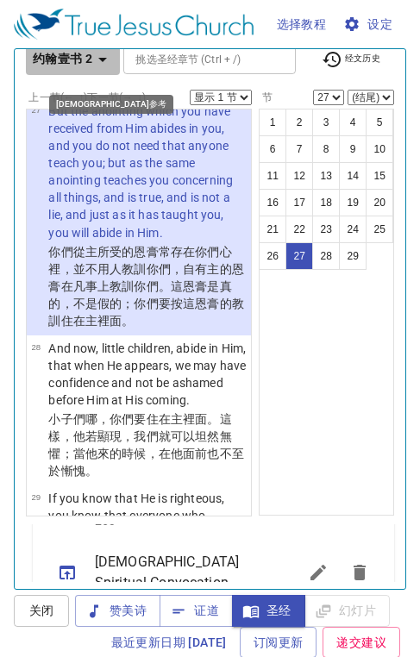
click at [110, 59] on icon "button" at bounding box center [102, 59] width 21 height 21
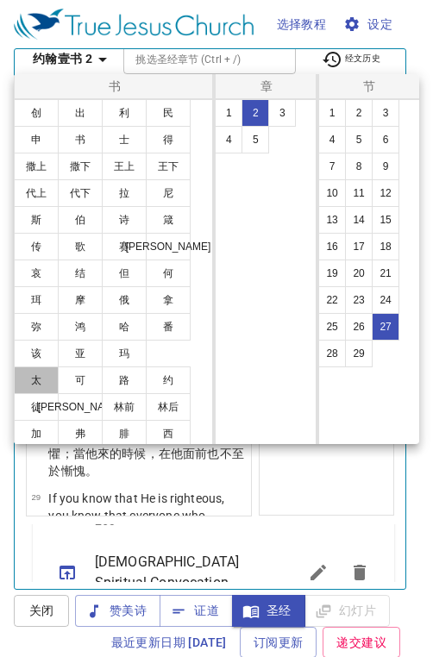
click at [29, 390] on button "太" at bounding box center [36, 380] width 45 height 28
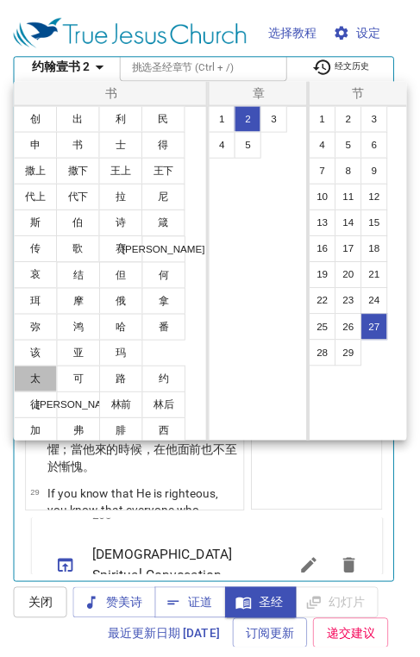
scroll to position [0, 0]
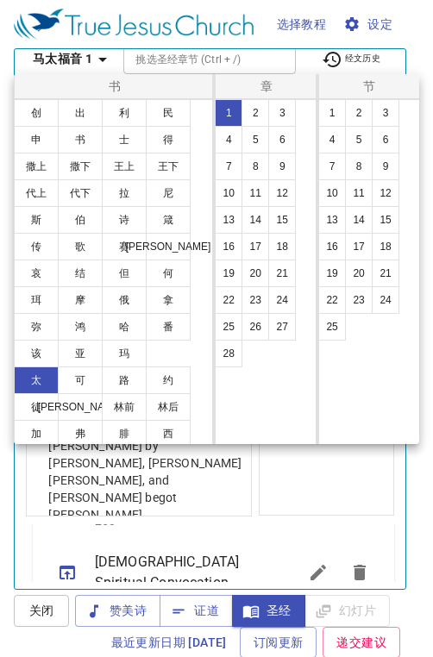
click at [277, 248] on button "18" at bounding box center [282, 247] width 28 height 28
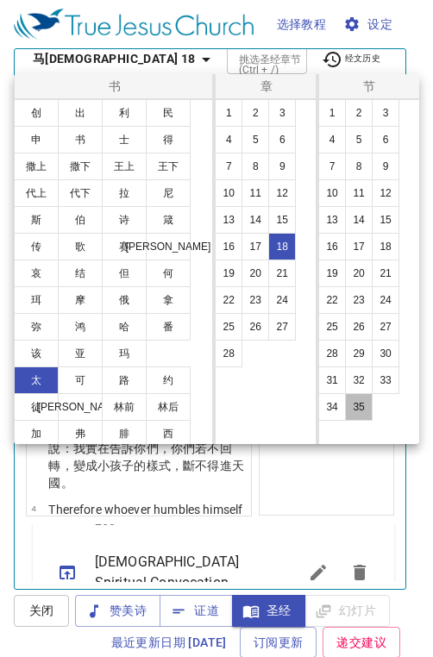
click at [355, 406] on button "35" at bounding box center [359, 407] width 28 height 28
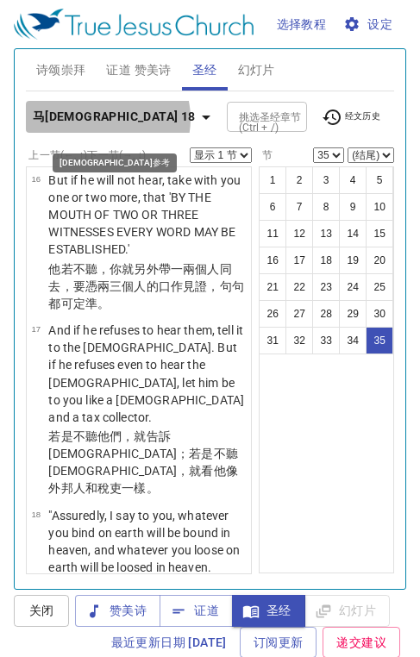
click at [196, 118] on icon "button" at bounding box center [206, 117] width 21 height 21
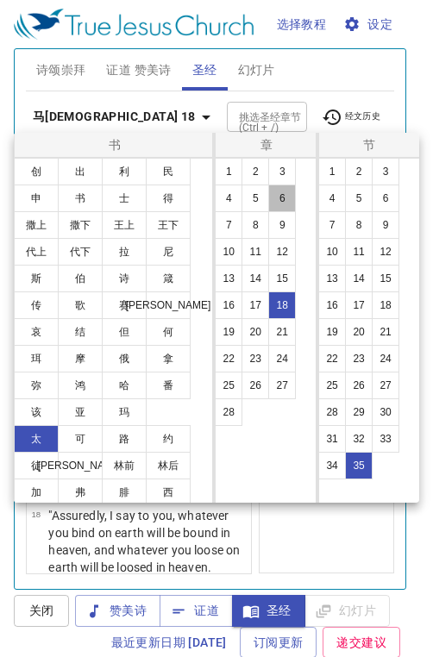
click at [280, 197] on button "6" at bounding box center [282, 198] width 28 height 28
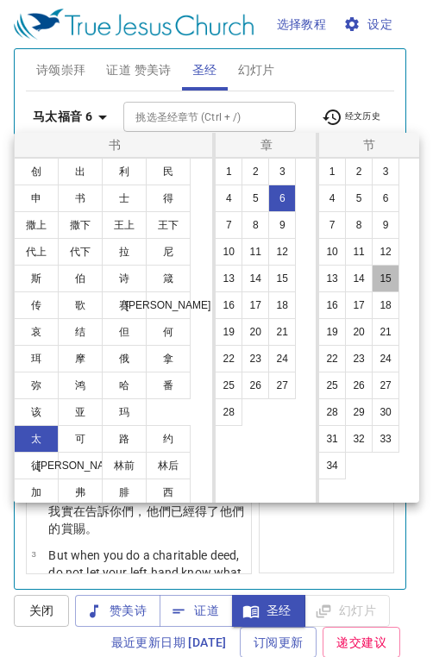
click at [386, 272] on button "15" at bounding box center [385, 279] width 28 height 28
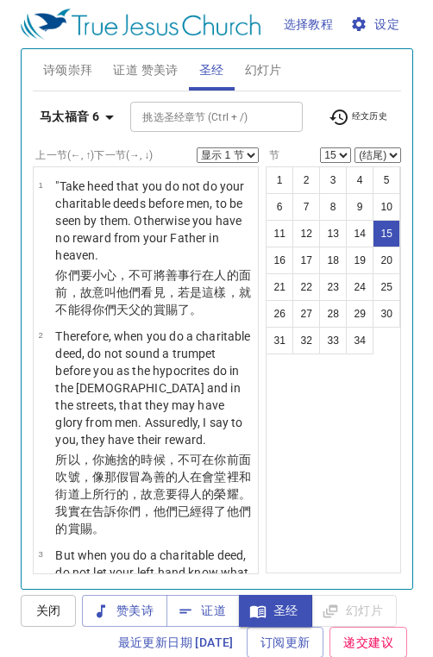
scroll to position [58, 0]
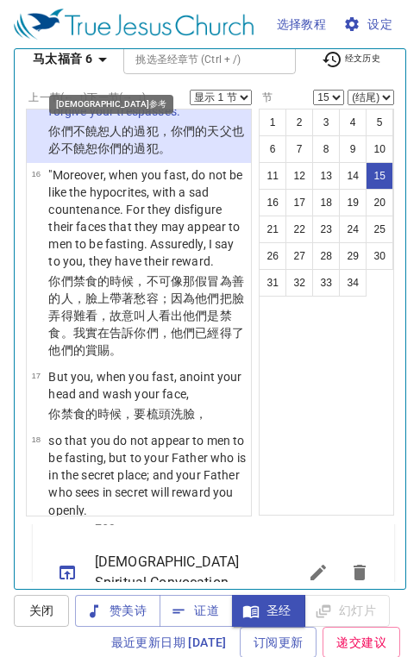
click at [103, 53] on icon "button" at bounding box center [102, 59] width 21 height 21
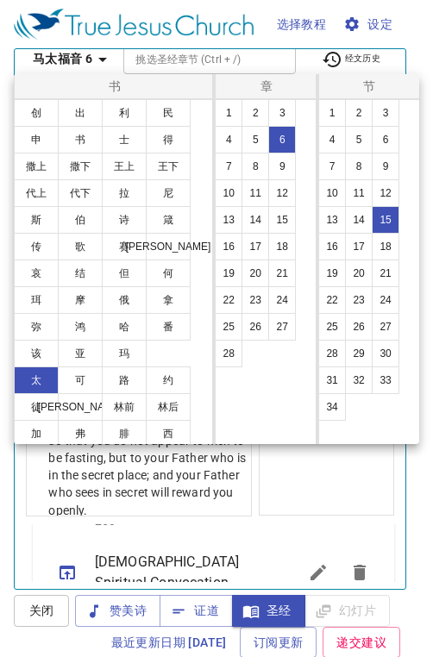
click at [172, 375] on button "约" at bounding box center [168, 380] width 45 height 28
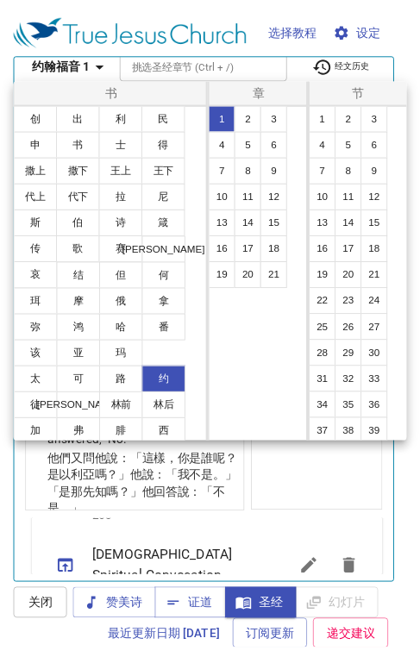
scroll to position [0, 0]
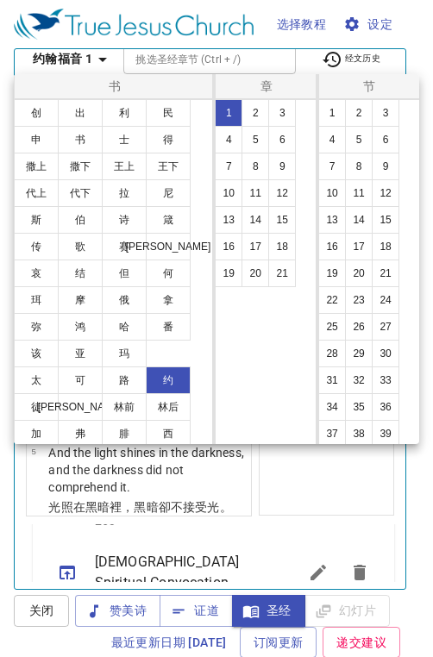
click at [284, 168] on button "9" at bounding box center [282, 167] width 28 height 28
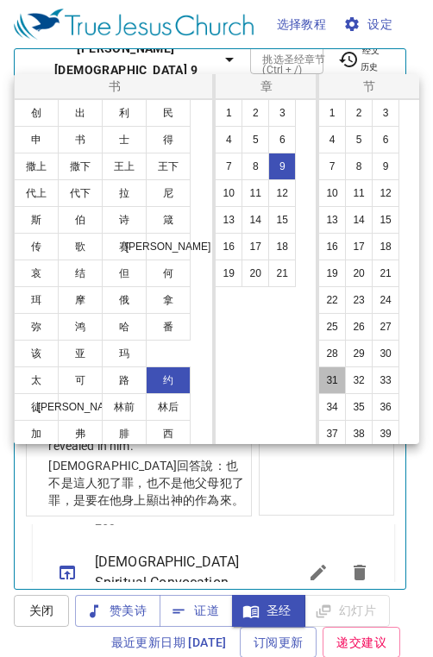
click at [328, 391] on button "31" at bounding box center [332, 380] width 28 height 28
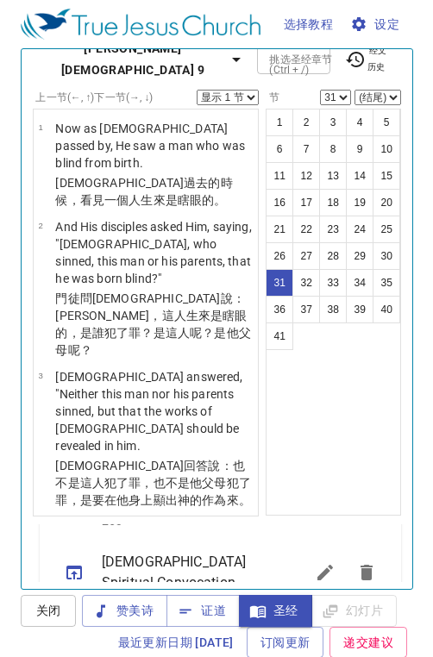
scroll to position [3828, 0]
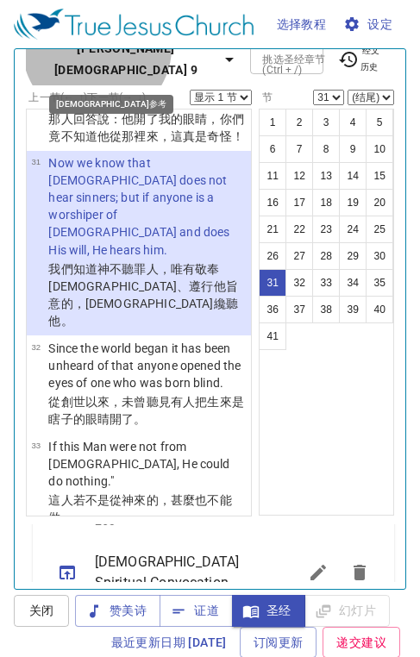
click at [219, 58] on icon "button" at bounding box center [229, 59] width 21 height 21
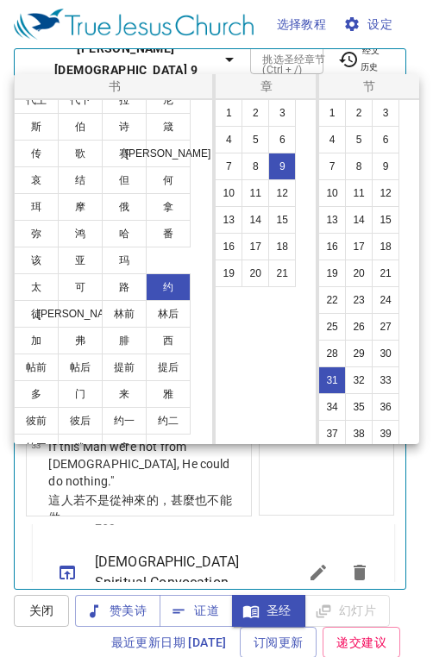
scroll to position [110, 0]
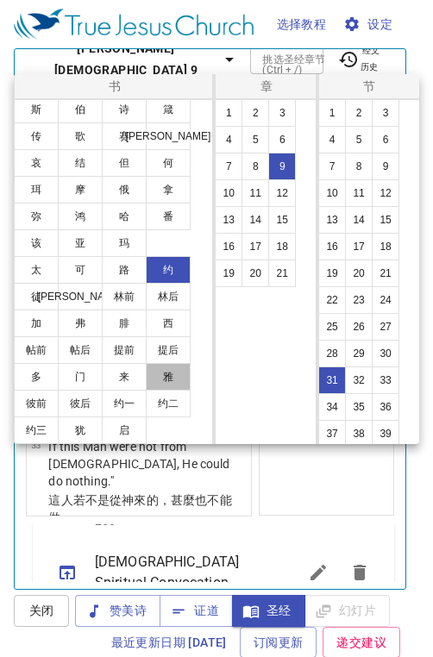
click at [162, 382] on button "雅" at bounding box center [168, 377] width 45 height 28
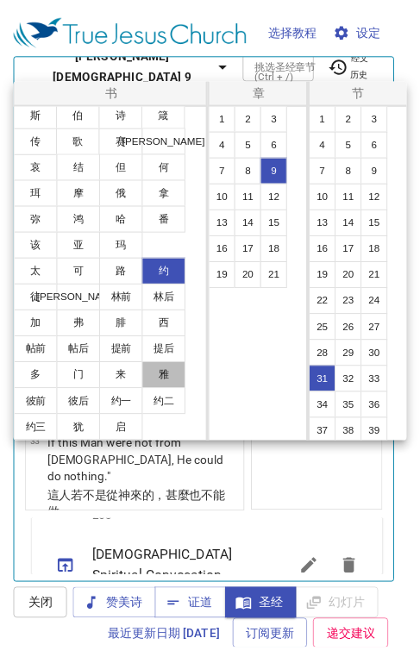
scroll to position [0, 0]
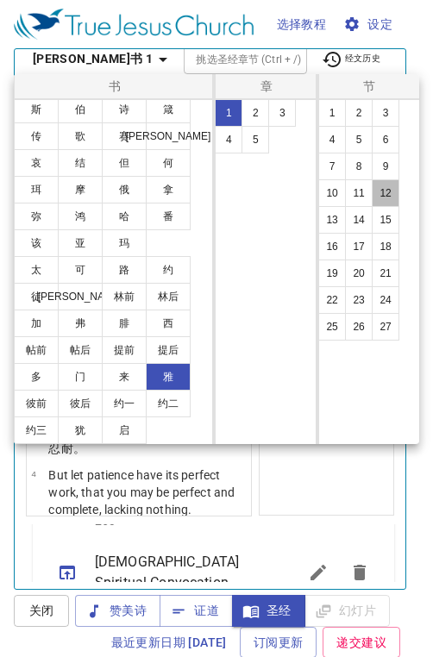
click at [378, 199] on button "12" at bounding box center [385, 193] width 28 height 28
select select "12"
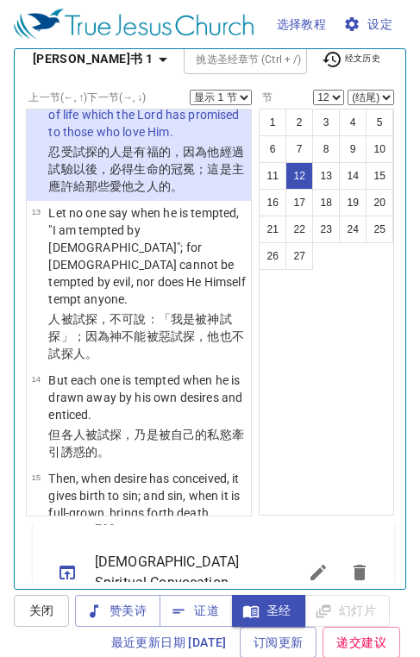
scroll to position [1203, 0]
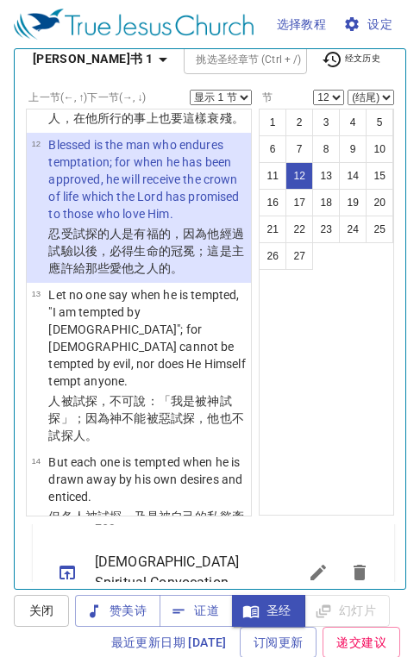
click at [229, 103] on select "显示 1 节 显示 2 节 显示 3 节 显示 4 节 显示 5 节" at bounding box center [221, 98] width 62 height 16
click at [190, 90] on select "显示 1 节 显示 2 节 显示 3 节 显示 4 节 显示 5 节" at bounding box center [221, 98] width 62 height 16
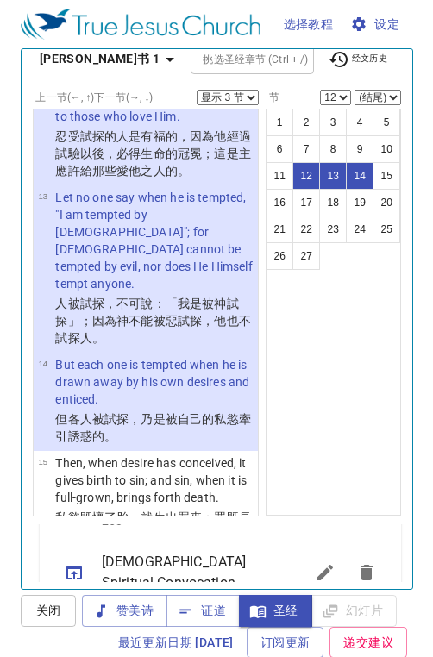
scroll to position [1262, 0]
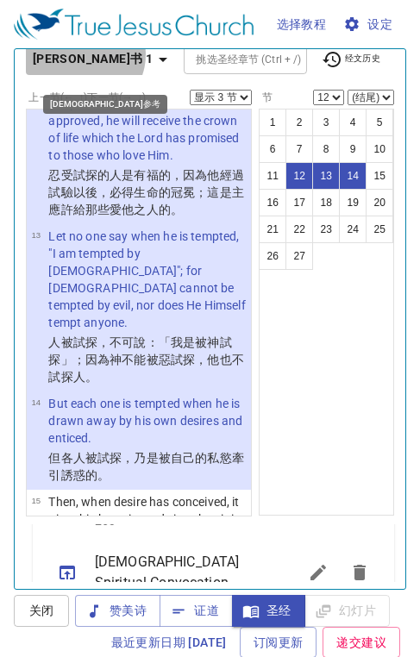
click at [153, 54] on icon "button" at bounding box center [163, 59] width 21 height 21
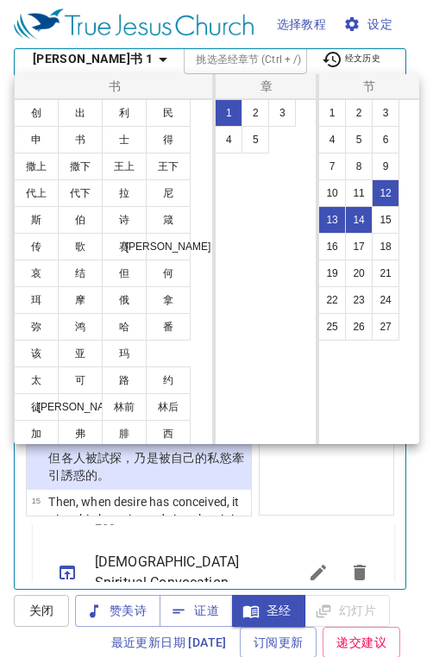
click at [86, 407] on button "[PERSON_NAME]" at bounding box center [80, 407] width 45 height 28
select select "1"
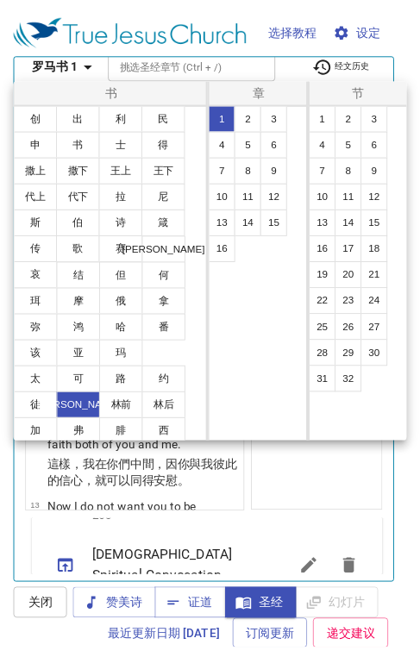
scroll to position [0, 0]
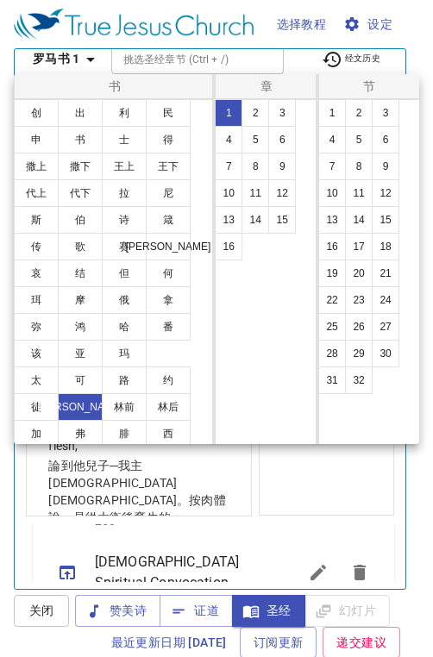
click at [250, 172] on button "8" at bounding box center [255, 167] width 28 height 28
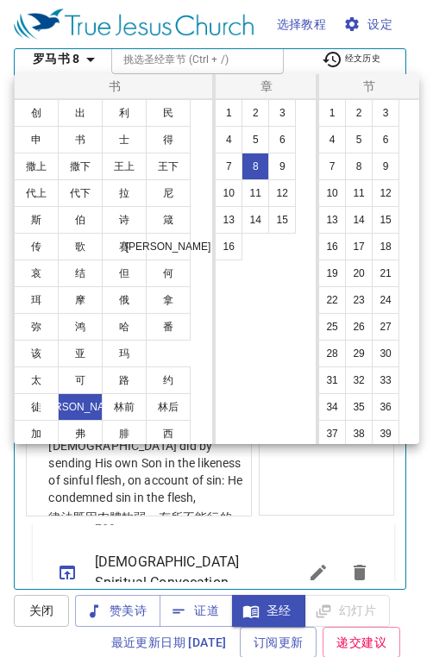
click at [357, 140] on button "5" at bounding box center [359, 140] width 28 height 28
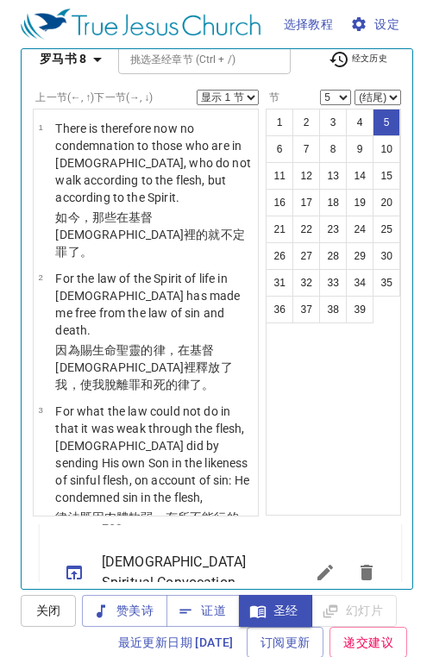
scroll to position [462, 0]
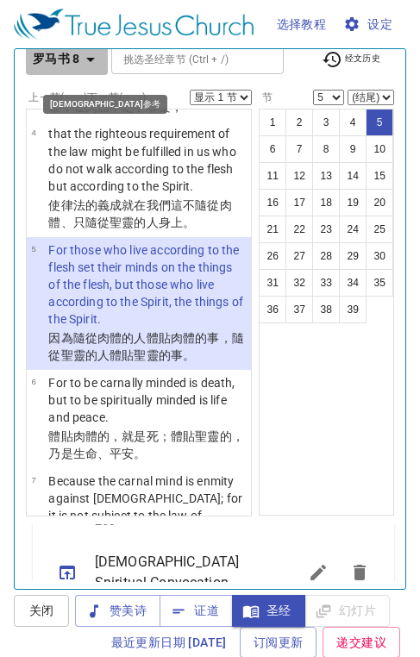
click at [97, 57] on icon "button" at bounding box center [90, 59] width 21 height 21
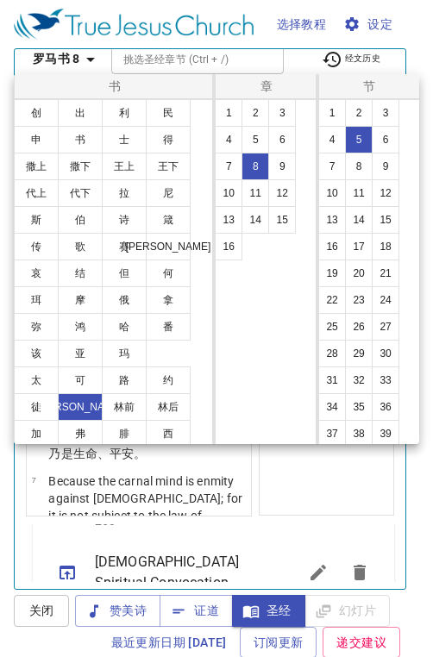
scroll to position [110, 0]
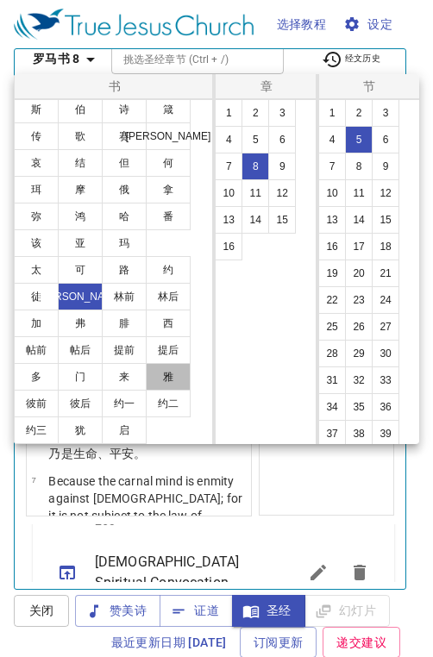
click at [165, 380] on button "雅" at bounding box center [168, 377] width 45 height 28
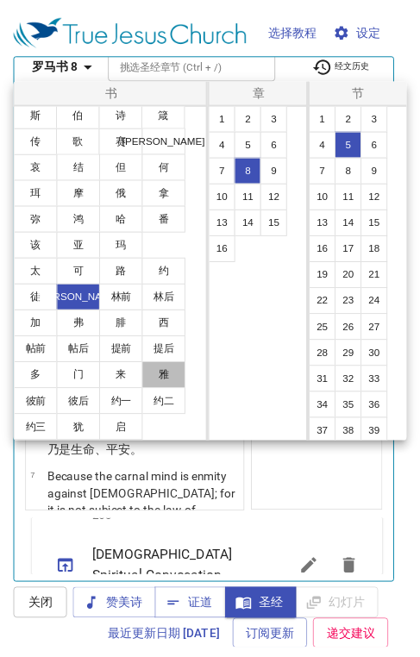
scroll to position [0, 0]
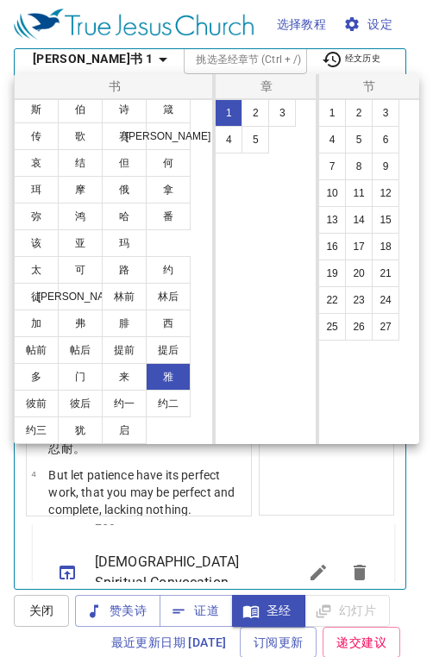
click at [384, 200] on button "12" at bounding box center [385, 193] width 28 height 28
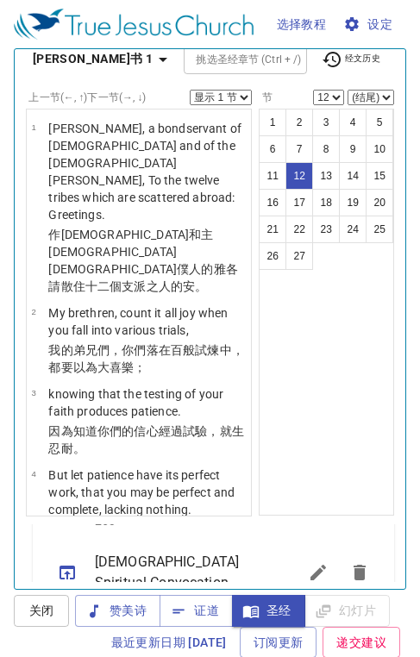
scroll to position [1133, 0]
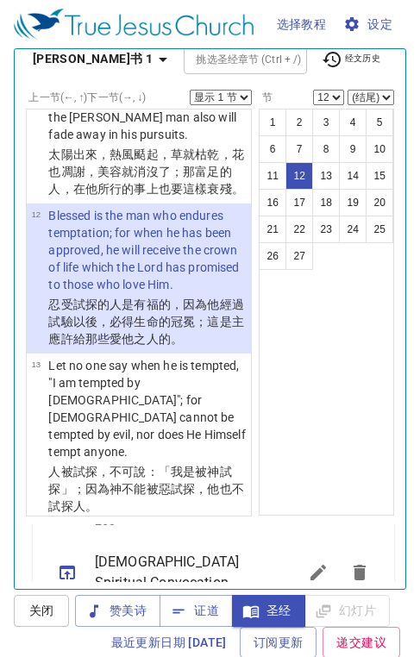
click at [259, 201] on button "16" at bounding box center [273, 203] width 28 height 28
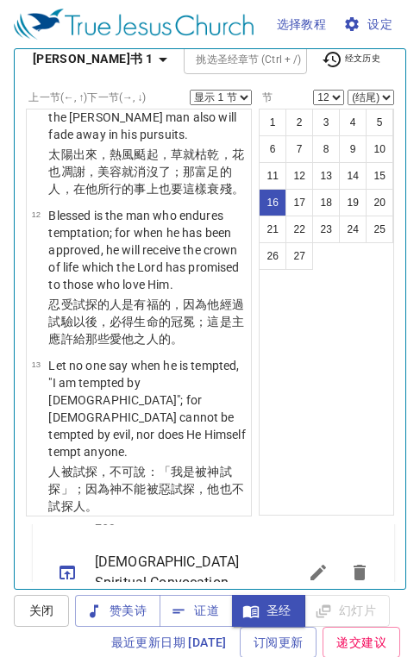
select select "16"
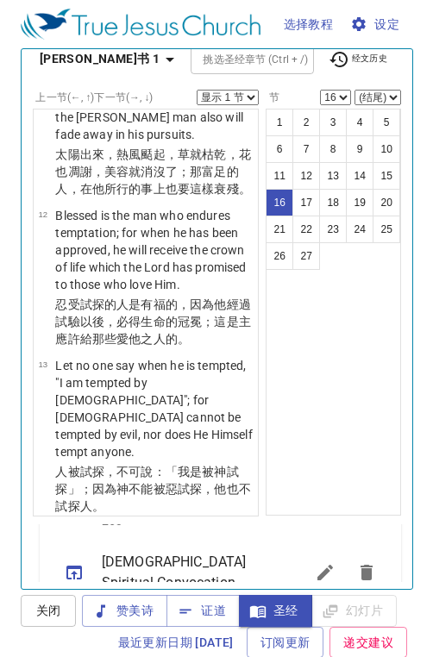
scroll to position [1620, 0]
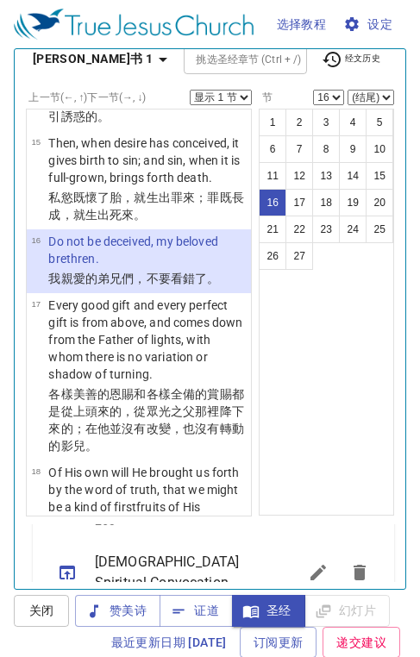
click at [231, 100] on select "显示 1 节 显示 2 节 显示 3 节 显示 4 节 显示 5 节" at bounding box center [221, 98] width 62 height 16
click at [190, 90] on select "显示 1 节 显示 2 节 显示 3 节 显示 4 节 显示 5 节" at bounding box center [221, 98] width 62 height 16
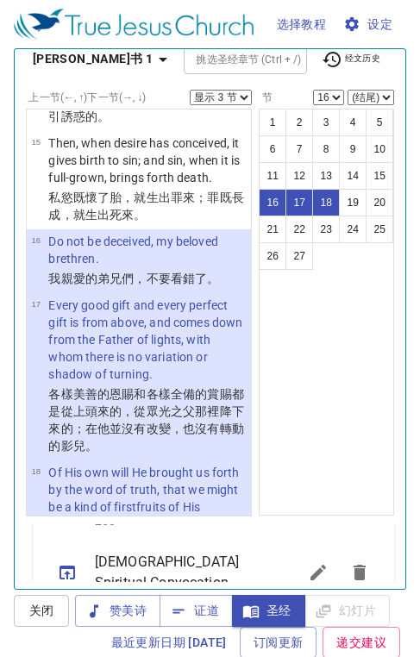
click at [409, 495] on div "选择教程 设定 诗颂崇拜 证道 赞美诗 圣经 幻灯片 诗歌搜寻 诗歌搜寻 清除 播放音频 删除 137、主是我良友 1 1C 1C 1C 2 2C 2C 2C…" at bounding box center [210, 328] width 420 height 657
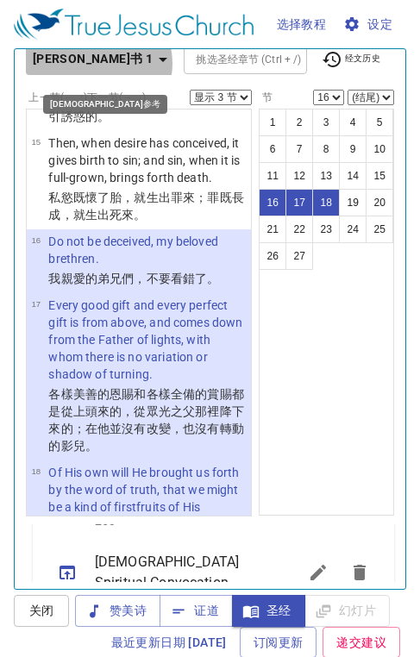
click at [153, 63] on icon "button" at bounding box center [163, 59] width 21 height 21
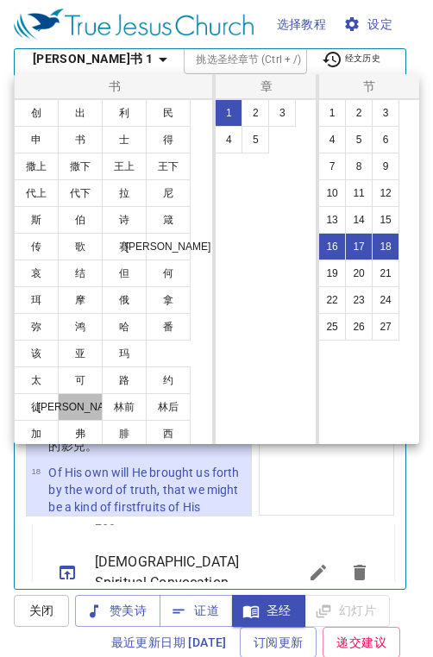
click at [63, 409] on button "[PERSON_NAME]" at bounding box center [80, 407] width 45 height 28
select select "1"
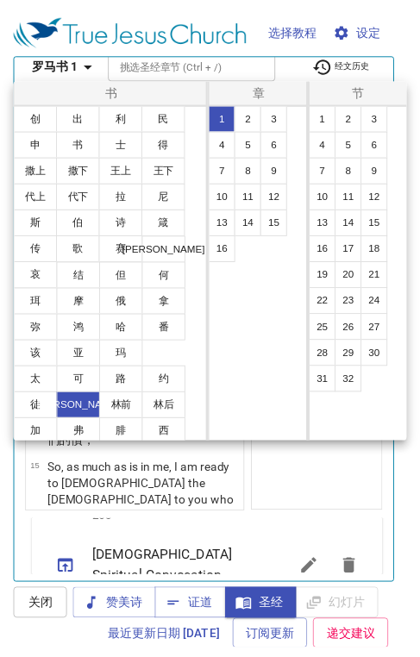
scroll to position [0, 0]
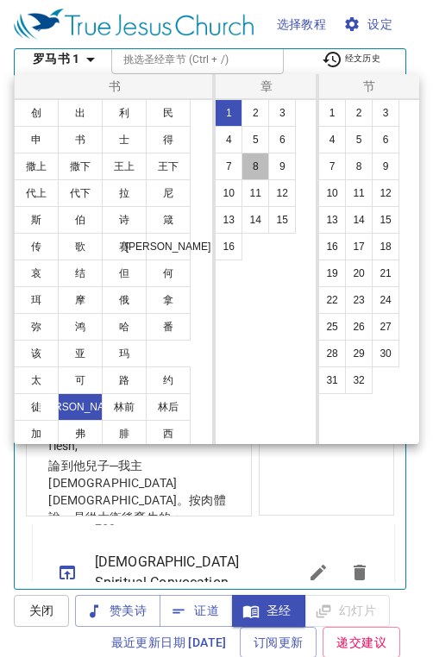
click at [256, 168] on button "8" at bounding box center [255, 167] width 28 height 28
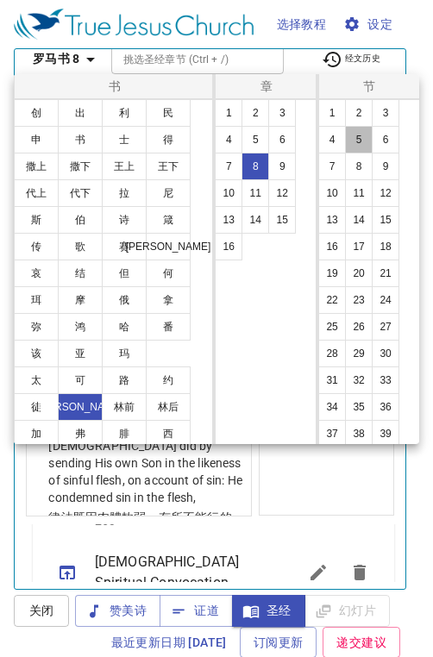
click at [363, 134] on button "5" at bounding box center [359, 140] width 28 height 28
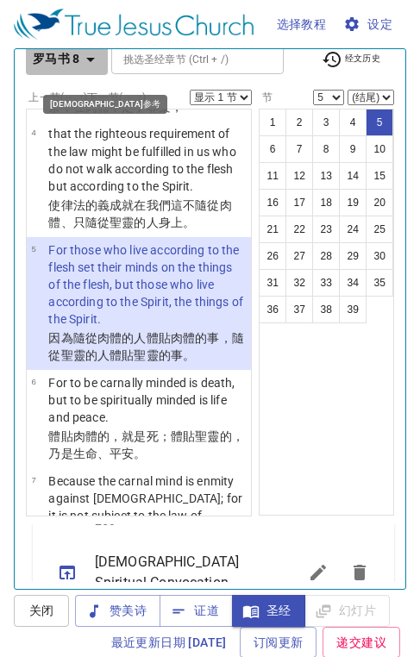
click at [87, 59] on icon "button" at bounding box center [90, 59] width 21 height 21
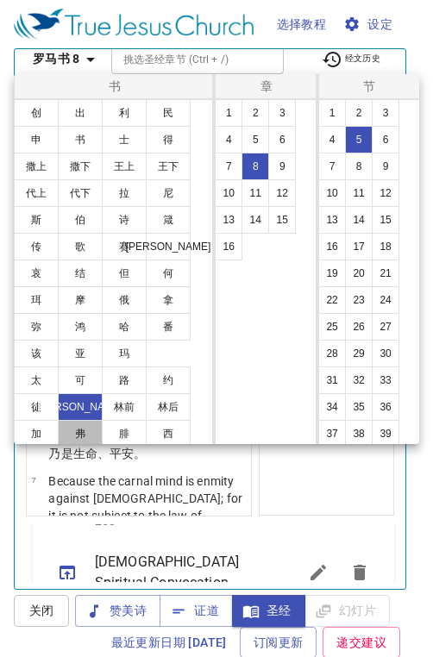
click at [99, 424] on button "弗" at bounding box center [80, 434] width 45 height 28
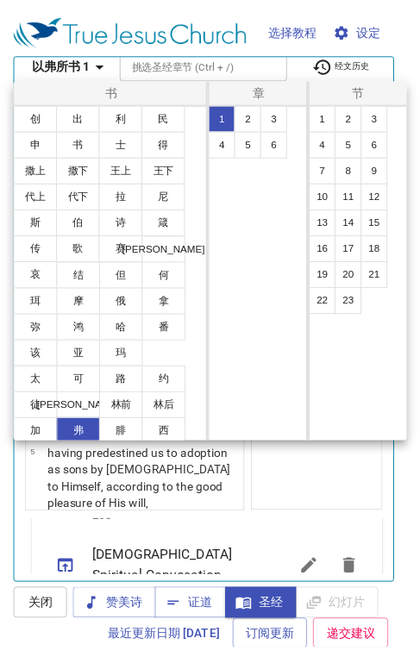
scroll to position [0, 0]
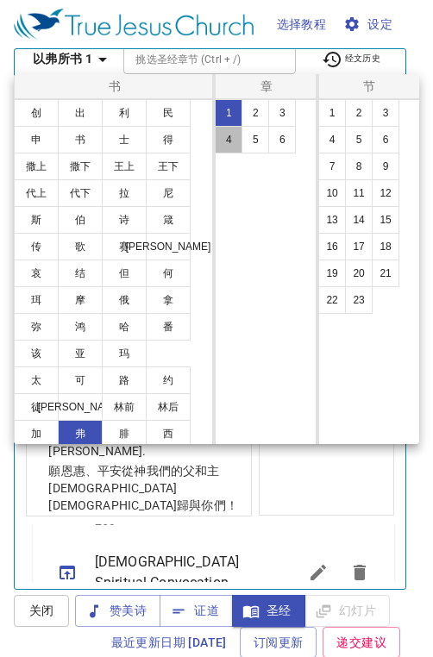
click at [230, 140] on button "4" at bounding box center [229, 140] width 28 height 28
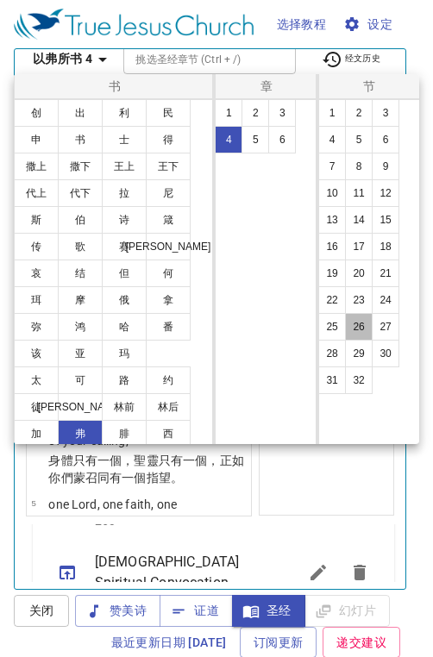
click at [362, 330] on button "26" at bounding box center [359, 327] width 28 height 28
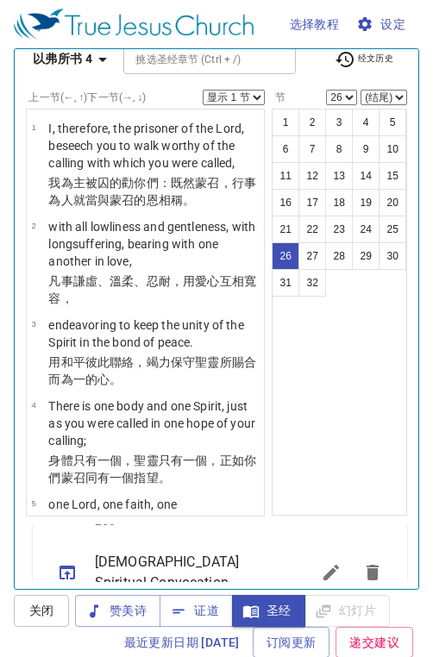
scroll to position [2914, 0]
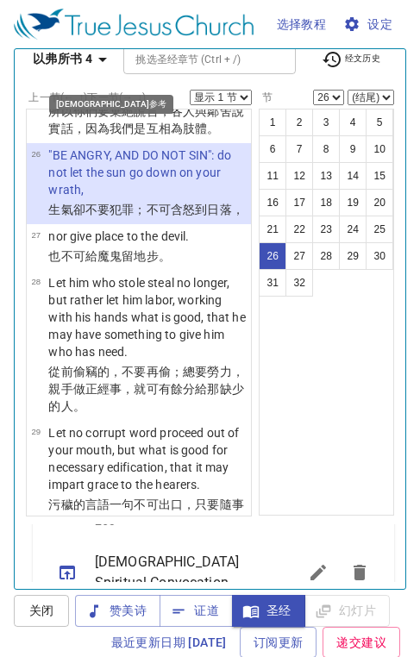
click at [100, 55] on icon "button" at bounding box center [102, 59] width 21 height 21
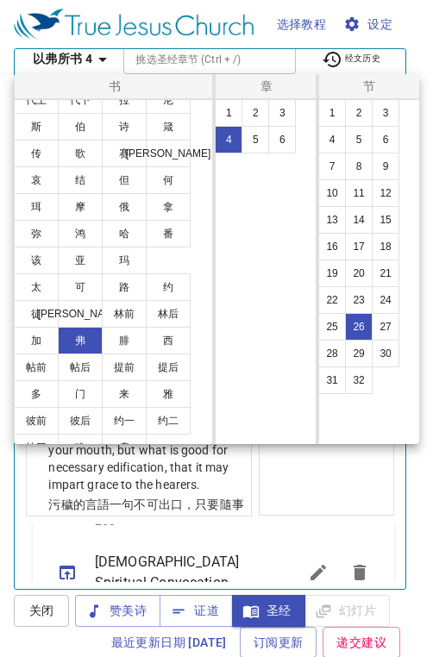
scroll to position [110, 0]
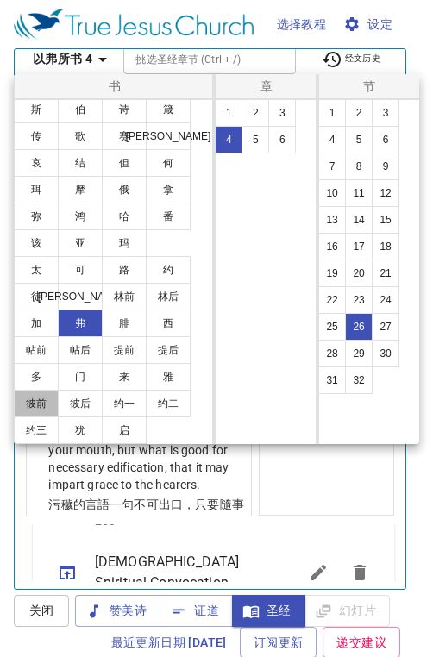
click at [36, 403] on button "彼前" at bounding box center [36, 404] width 45 height 28
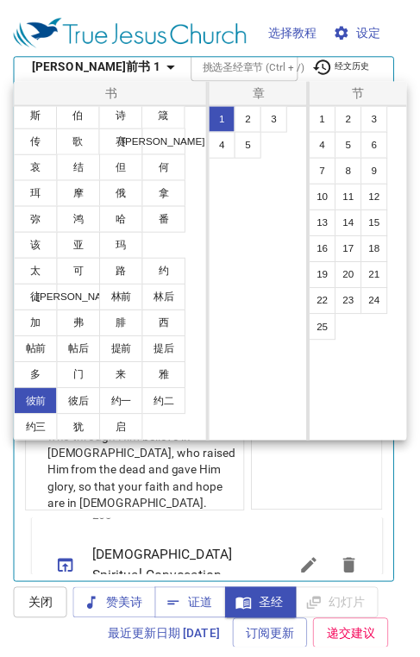
scroll to position [0, 0]
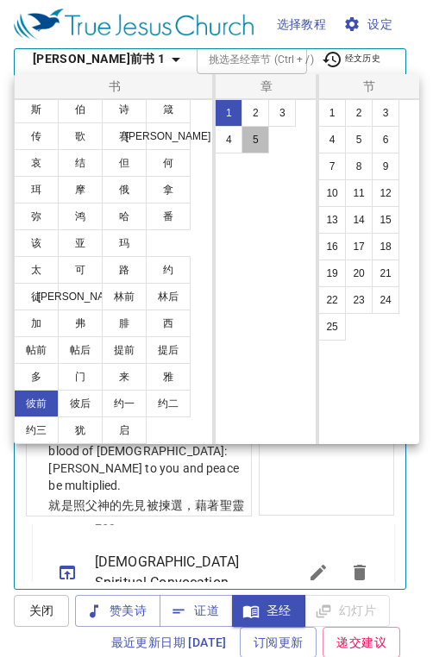
click at [254, 142] on button "5" at bounding box center [255, 140] width 28 height 28
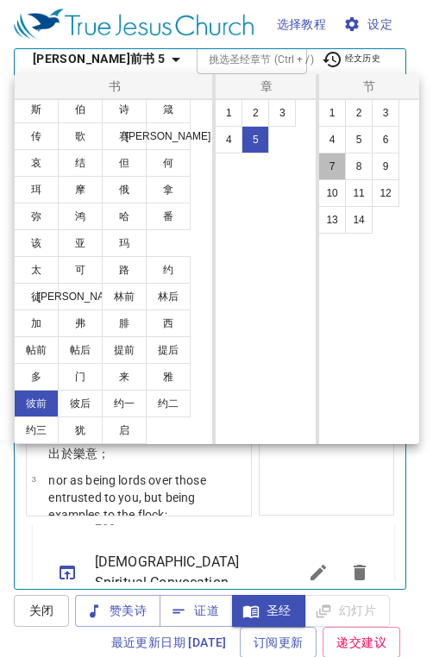
click at [334, 159] on button "7" at bounding box center [332, 167] width 28 height 28
select select "7"
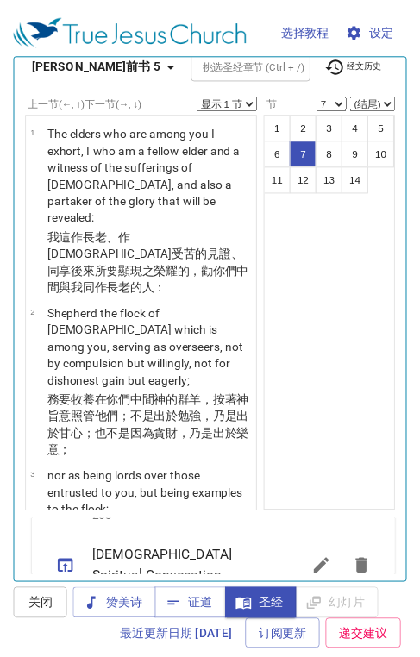
scroll to position [762, 0]
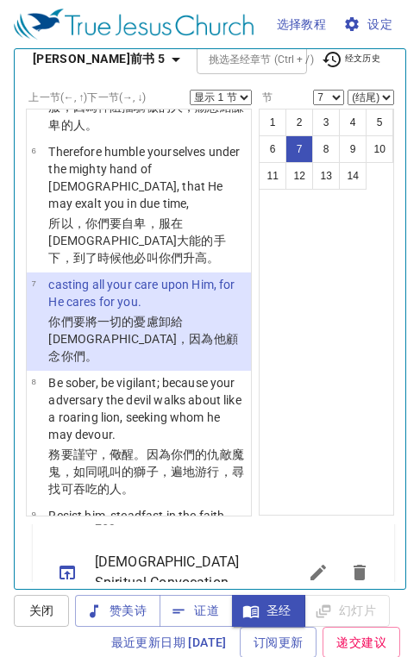
click at [228, 100] on select "显示 1 节 显示 2 节 显示 3 节 显示 4 节 显示 5 节" at bounding box center [221, 98] width 62 height 16
click at [234, 94] on select "显示 1 节 显示 2 节 显示 3 节 显示 4 节 显示 5 节" at bounding box center [221, 98] width 62 height 16
select select "2"
click at [190, 90] on select "显示 1 节 显示 2 节 显示 3 节 显示 4 节 显示 5 节" at bounding box center [221, 98] width 62 height 16
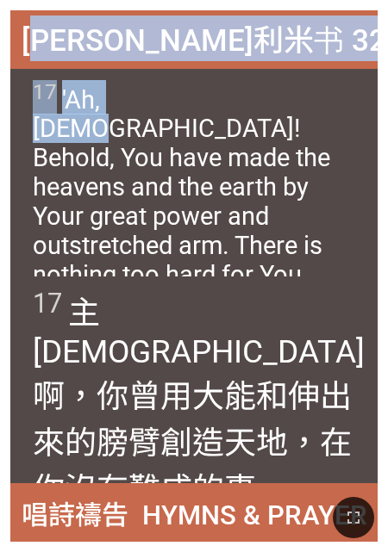
drag, startPoint x: 34, startPoint y: 42, endPoint x: 164, endPoint y: 110, distance: 146.9
click at [164, 110] on div "[PERSON_NAME][DEMOGRAPHIC_DATA] 32:17 [PERSON_NAME][DEMOGRAPHIC_DATA] 32:17 17 …" at bounding box center [193, 276] width 367 height 532
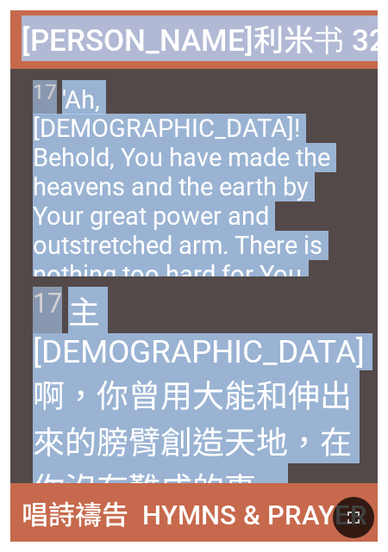
drag, startPoint x: 20, startPoint y: 33, endPoint x: 306, endPoint y: 461, distance: 515.1
click at [306, 461] on div "[PERSON_NAME][DEMOGRAPHIC_DATA] 32:17 [PERSON_NAME][DEMOGRAPHIC_DATA] 32:17 17 …" at bounding box center [193, 276] width 367 height 532
copy div "[PERSON_NAME][DEMOGRAPHIC_DATA] 32:17 [PERSON_NAME][DEMOGRAPHIC_DATA] 32:17 17 …"
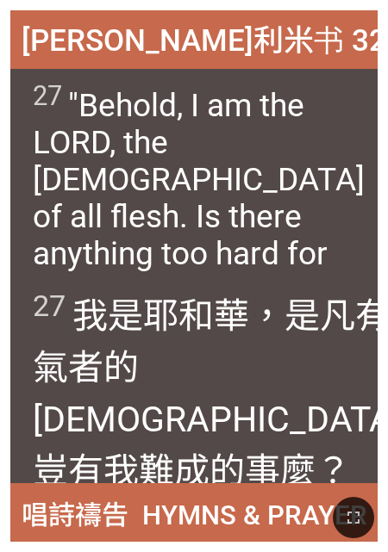
click at [78, 453] on div "27 我是[DEMOGRAPHIC_DATA] ，是凡有血氣 者的　[DEMOGRAPHIC_DATA] ，豈有我難成 的事 麼？" at bounding box center [193, 381] width 367 height 208
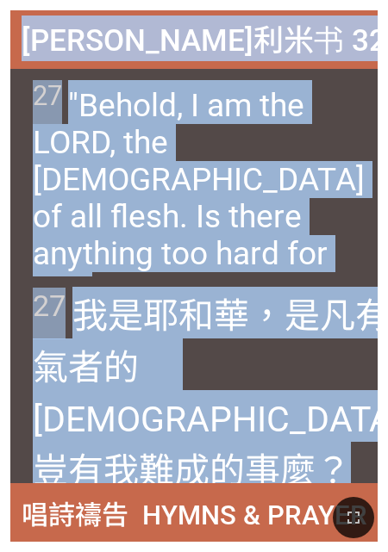
drag, startPoint x: 33, startPoint y: 35, endPoint x: 298, endPoint y: 458, distance: 498.8
click at [298, 458] on div "Jeremiah [DEMOGRAPHIC_DATA] 32:27 [PERSON_NAME][DEMOGRAPHIC_DATA] 32:27 27 "Beh…" at bounding box center [193, 276] width 367 height 532
copy div "Jeremiah [DEMOGRAPHIC_DATA] 32:27 [PERSON_NAME][DEMOGRAPHIC_DATA] 32:27 27 "Beh…"
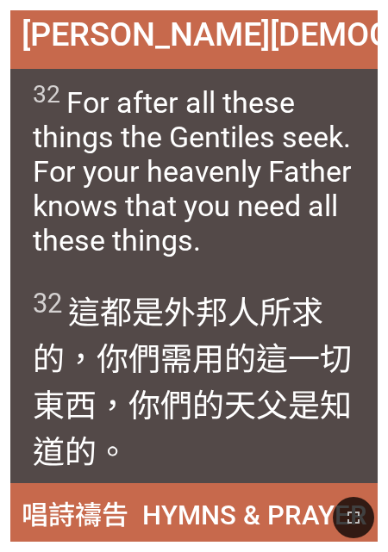
click at [134, 422] on wg5130 "，你們的 [DEMOGRAPHIC_DATA] 父 是知道 的。" at bounding box center [192, 430] width 319 height 84
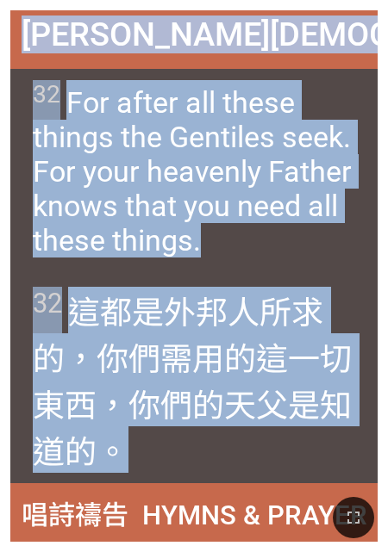
drag, startPoint x: 26, startPoint y: 41, endPoint x: 224, endPoint y: 474, distance: 476.7
click at [224, 474] on div "[PERSON_NAME][DEMOGRAPHIC_DATA] [PERSON_NAME][DEMOGRAPHIC_DATA] 32 For after al…" at bounding box center [193, 276] width 367 height 532
copy div "[PERSON_NAME][DEMOGRAPHIC_DATA] 6:32 [PERSON_NAME][DEMOGRAPHIC_DATA] 6:32 32 Fo…"
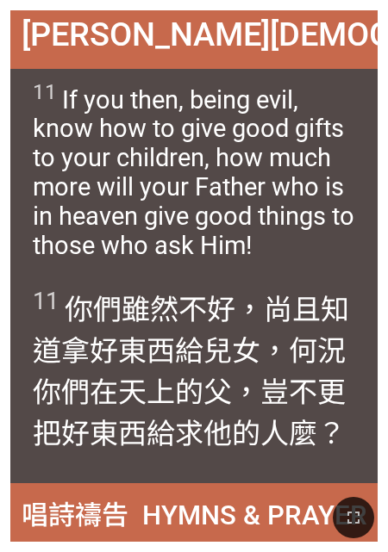
click at [142, 473] on div "11 你們 雖然 不好 ，尚且 知道 拿好 東西 給 兒女 ，何況你們 在 天上 的父 ，豈不更 把好東西 給 求 他 的人麼？" at bounding box center [193, 381] width 367 height 208
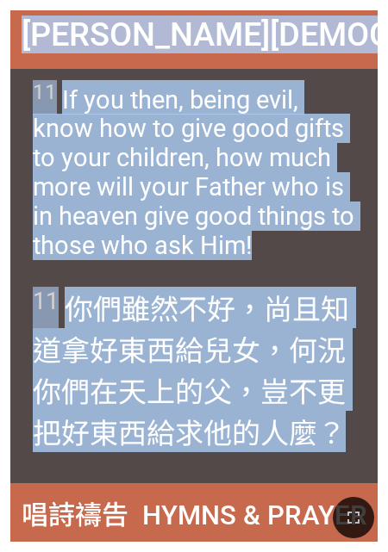
drag, startPoint x: 21, startPoint y: 37, endPoint x: 312, endPoint y: 470, distance: 521.6
click at [312, 470] on div "Matthew 马太福音 7:11 Matthew 马太福音 7:11 11 If you then, being evil, know how to giv…" at bounding box center [193, 276] width 367 height 532
copy div "Matthew 马太福音 7:11 Matthew 马太福音 7:11 11 If you then, being evil, know how to giv…"
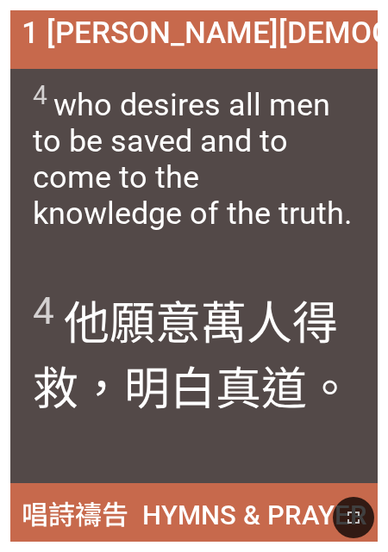
click at [197, 444] on div "4 他 願意 萬 人 得救 ，明白 真道 。" at bounding box center [193, 381] width 367 height 208
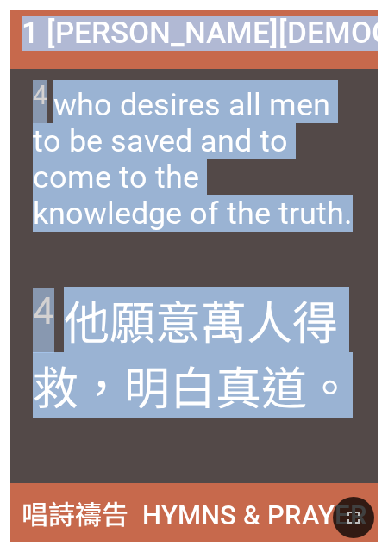
drag, startPoint x: 26, startPoint y: 41, endPoint x: 308, endPoint y: 447, distance: 494.2
click at [308, 447] on div "1 Timothy 提摩太前书 2:4 1 Timothy 提摩太前书 2:4 4 who desires all men to be saved and t…" at bounding box center [193, 276] width 367 height 532
drag, startPoint x: 308, startPoint y: 447, endPoint x: 198, endPoint y: 355, distance: 143.1
copy div "1 Timothy 提摩太前书 2:4 1 Timothy 提摩太前书 2:4 4 who desires all men to be saved and t…"
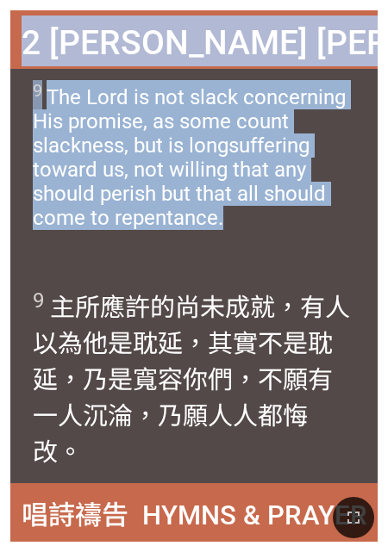
click at [184, 271] on div "9 The Lord is not slack concerning His promise, as some count slackness, but is…" at bounding box center [193, 173] width 367 height 208
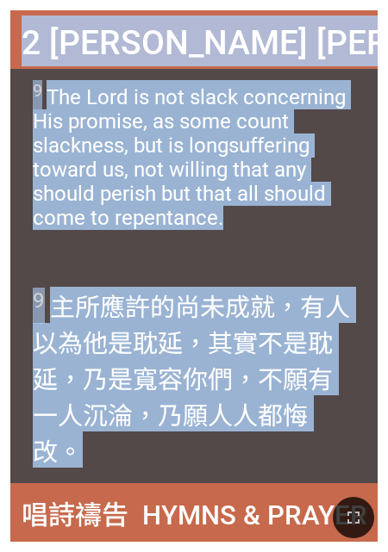
drag, startPoint x: 30, startPoint y: 37, endPoint x: 284, endPoint y: 468, distance: 499.9
click at [284, 468] on div "2 Peter 彼得后书 3:9 2 Peter 彼得后书 3:9 9 The Lord is not slack concerning His promis…" at bounding box center [193, 276] width 367 height 532
copy div "2 Peter 彼得后书 3:9 2 Peter 彼得后书 3:9 9 The Lord is not slack concerning His promis…"
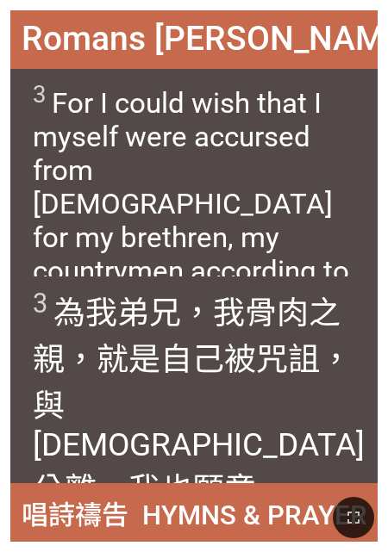
click at [136, 438] on span "3 為 我 弟兄 ，我 骨肉之 親 ，就是 自己 被咒詛 ，與基督 分離 ，我也願意 。" at bounding box center [199, 398] width 332 height 223
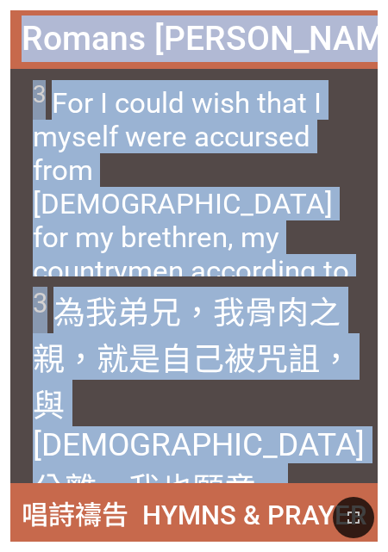
drag, startPoint x: 52, startPoint y: 41, endPoint x: 266, endPoint y: 448, distance: 460.7
click at [266, 448] on div "Romans 罗马书 9:3 Romans 罗马书 9:3 3 For I could wish that I myself were accursed fr…" at bounding box center [193, 276] width 367 height 532
drag, startPoint x: 266, startPoint y: 448, endPoint x: 168, endPoint y: 371, distance: 124.7
copy div "Romans 罗马书 9:3 Romans 罗马书 9:3 3 For I could wish that I myself were accursed fr…"
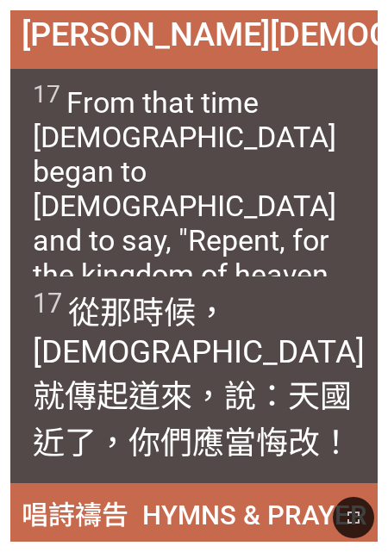
click at [109, 435] on div "17 從 那時候 ，耶穌 就傳起道 來 ，說 ：天 國 近了 ，你們應當悔改 ！" at bounding box center [193, 381] width 367 height 208
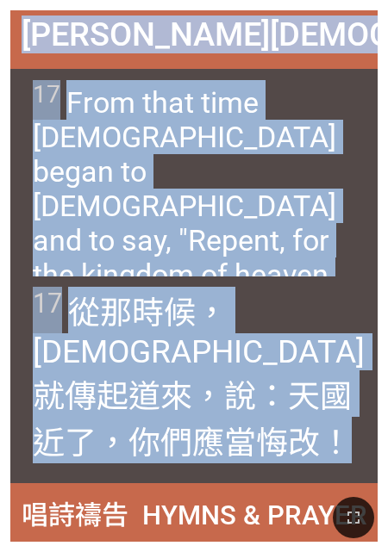
drag, startPoint x: 25, startPoint y: 41, endPoint x: 271, endPoint y: 451, distance: 478.6
click at [271, 451] on div "Matthew 马太福音 4:17 Matthew 马太福音 4:17 17 From that time Jesus began to preach and…" at bounding box center [193, 276] width 367 height 532
copy div "Matthew 马太福音 4:17 Matthew 马太福音 4:17 17 From that time Jesus began to preach and…"
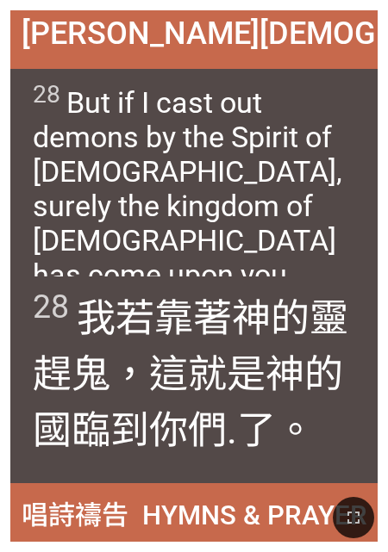
click at [333, 428] on span "28 我 若 靠著 神 的靈 趕 鬼 ，這就是 神 的國 臨 到 你們 .了。" at bounding box center [194, 371] width 323 height 168
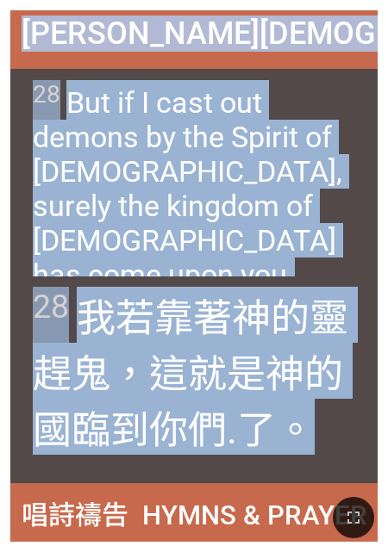
drag, startPoint x: 35, startPoint y: 41, endPoint x: 305, endPoint y: 460, distance: 498.2
click at [305, 460] on div "Matthew 马太福音 12:28 Matthew 马太福音 12:28 28 But if I cast out demons by the Spirit…" at bounding box center [193, 276] width 367 height 532
copy div "Matthew 马太福音 12:28 Matthew 马太福音 12:28 28 But if I cast out demons by the Spirit…"
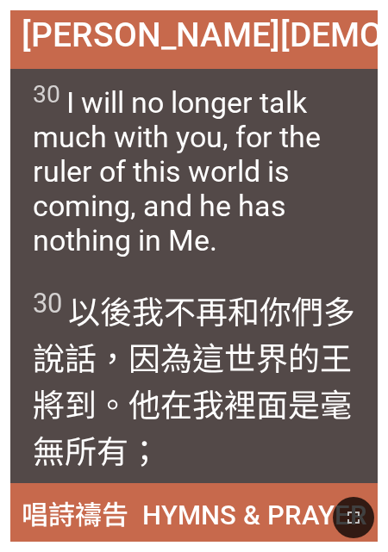
click at [240, 460] on span "30 以後我不 再和 你們 多 說話 ，因為 這 世界 的王 將到 。他在我 裡面 是毫無 所有 ；" at bounding box center [194, 380] width 323 height 186
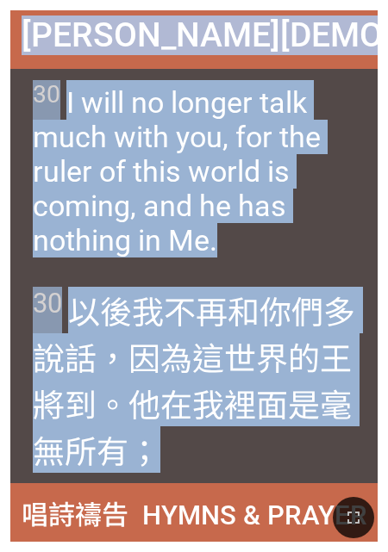
drag, startPoint x: 43, startPoint y: 42, endPoint x: 215, endPoint y: 464, distance: 455.3
click at [215, 464] on div "John 约翰福音 14:30 John 约翰福音 14:30 30 I will no longer talk much with you, for the…" at bounding box center [193, 276] width 367 height 532
copy div "John 约翰福音 14:30 John 约翰福音 14:30 30 I will no longer talk much with you, for the…"
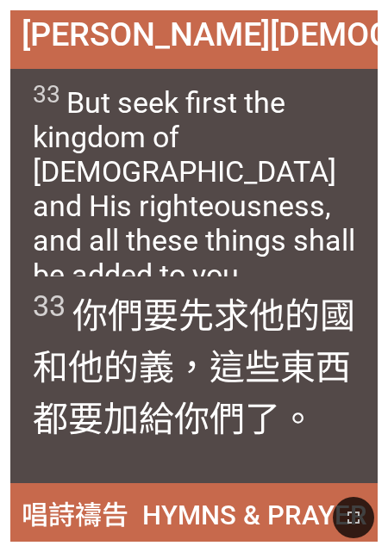
click at [296, 451] on div "33 你們要先 求 他的國 和 他的 義 ，這些東西 都要 加給 你們 了。" at bounding box center [193, 381] width 367 height 208
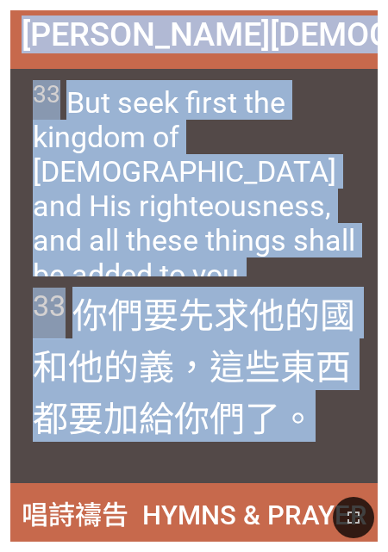
drag, startPoint x: 27, startPoint y: 40, endPoint x: 263, endPoint y: 464, distance: 485.4
click at [263, 464] on div "Matthew 马太福音 6:33 Matthew 马太福音 6:33 33 But seek first the kingdom of God and Hi…" at bounding box center [193, 276] width 367 height 532
drag, startPoint x: 263, startPoint y: 464, endPoint x: 144, endPoint y: 377, distance: 147.4
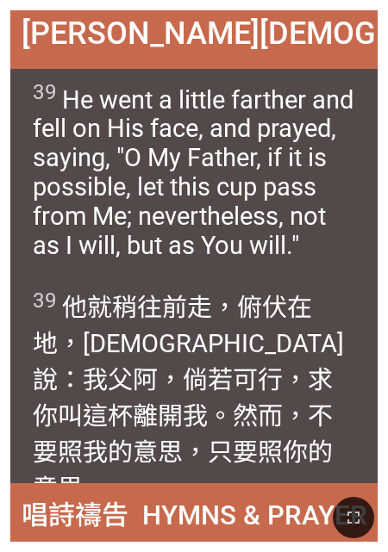
click at [210, 450] on span "39 他就 稍 往前走 ，俯伏 在 地，禱告 說 ：我 父 阿，倘若 可行 ，求你叫這 杯 離開 我 。然而 ，不要 照 我的 意思 ，只要 照 你的 意思。" at bounding box center [194, 395] width 323 height 217
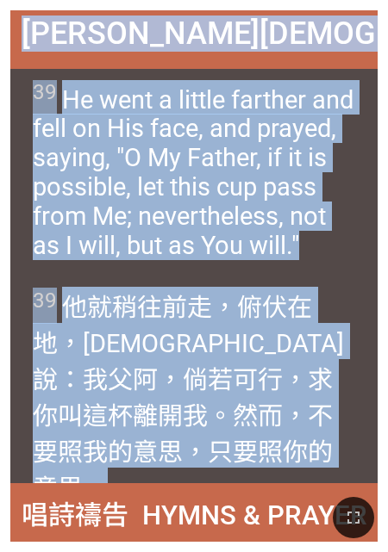
drag, startPoint x: 23, startPoint y: 22, endPoint x: 213, endPoint y: 468, distance: 484.3
click at [213, 468] on div "Matthew 马太福音 26:39 Matthew 马太福音 26:39 39 He went a little farther and fell on H…" at bounding box center [193, 276] width 367 height 532
drag, startPoint x: 213, startPoint y: 468, endPoint x: 140, endPoint y: 390, distance: 106.1
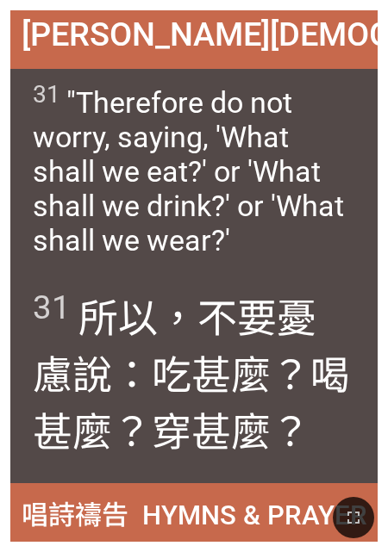
click at [336, 443] on span "31 所以 ，不要 憂慮 說 ：吃 甚麼 ？喝 甚麼 ？穿 甚麼 ？" at bounding box center [194, 372] width 323 height 171
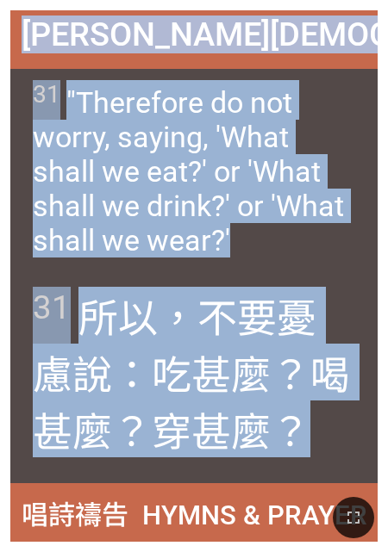
drag, startPoint x: 24, startPoint y: 34, endPoint x: 316, endPoint y: 453, distance: 511.4
click at [316, 453] on div "Matthew 马太福音 6:31 Matthew 马太福音 6:31 31 "Therefore do not worry, saying, 'What s…" at bounding box center [193, 276] width 367 height 532
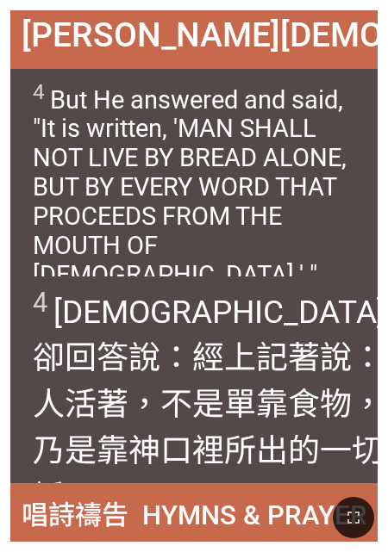
click at [316, 465] on span "4 耶穌卻回答 說 ：經上記著 說：人 活著 ，不是 單 靠 食物 ，乃是 靠 神 口 裡所出 的一切 話 。" at bounding box center [209, 402] width 353 height 230
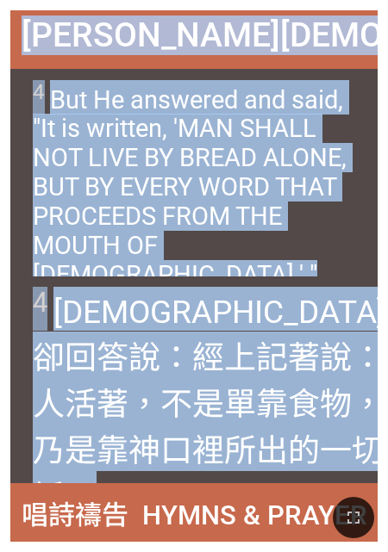
drag, startPoint x: 30, startPoint y: 39, endPoint x: 297, endPoint y: 450, distance: 490.3
click at [297, 450] on div "Matthew 马太福音 4:4 Matthew 马太福音 4:4 4 But He answered and said, "It is written, '…" at bounding box center [193, 276] width 367 height 532
drag, startPoint x: 297, startPoint y: 450, endPoint x: 131, endPoint y: 385, distance: 178.5
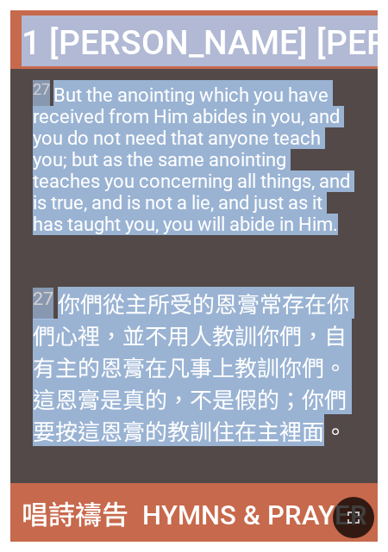
drag, startPoint x: 122, startPoint y: 473, endPoint x: 335, endPoint y: 445, distance: 214.8
click at [335, 445] on div "1 John 约翰壹书 2:27 1 John 约翰壹书 2:27 27 But the anointing which you have received …" at bounding box center [193, 276] width 367 height 532
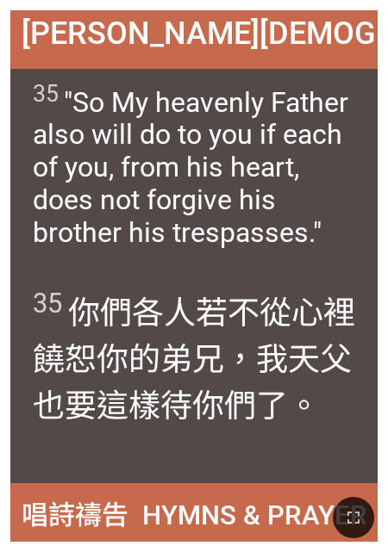
drag, startPoint x: 265, startPoint y: 445, endPoint x: 248, endPoint y: 434, distance: 20.6
click at [265, 444] on div "35 你們 各人 若不 從 心裡 饒恕 你的 弟兄 ，我 天 父 也要 這樣 待 你們 了。" at bounding box center [193, 381] width 367 height 208
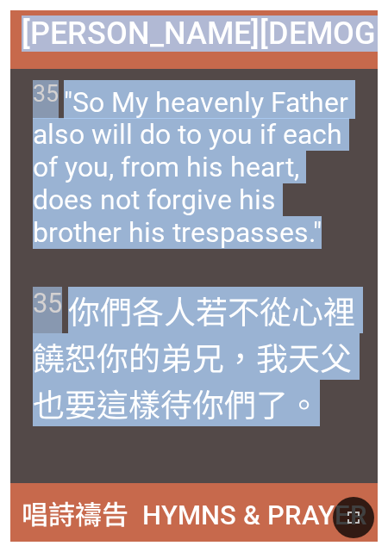
drag, startPoint x: 28, startPoint y: 37, endPoint x: 351, endPoint y: 457, distance: 529.7
click at [351, 457] on div "Matthew 马太福音 18:35 Matthew 马太福音 18:35 35 "So My heavenly Father also will do to…" at bounding box center [193, 276] width 367 height 532
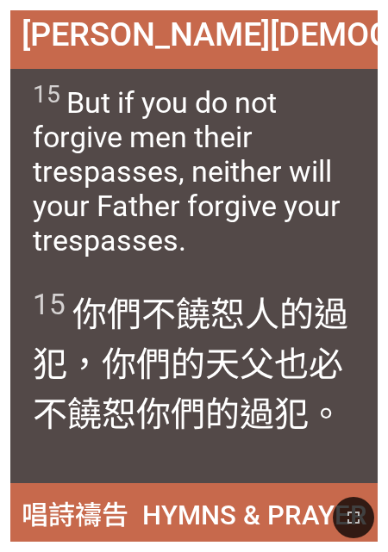
click at [119, 452] on div "15 你們不 饒恕 人 的 過犯 ，你們的 天父 也必不 饒恕 你們的 過犯 。" at bounding box center [193, 381] width 367 height 208
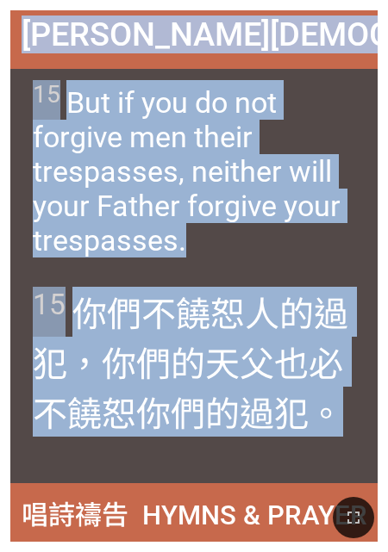
drag, startPoint x: 28, startPoint y: 38, endPoint x: 327, endPoint y: 453, distance: 511.9
click at [327, 453] on div "Matthew 马太福音 6:15 Matthew 马太福音 6:15 15 But if you do not forgive men their tres…" at bounding box center [193, 276] width 367 height 532
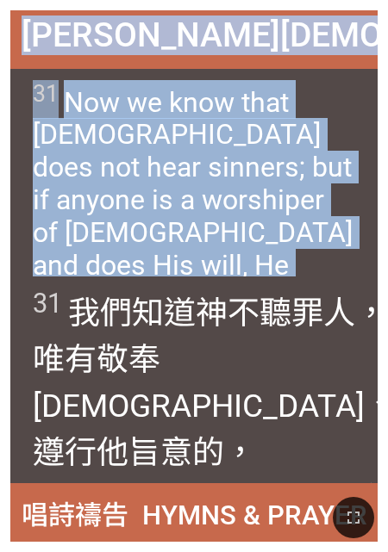
click at [31, 457] on div "31 我們知道 神 不 聽 罪人 ， 唯有 敬奉神 、 遵行 他 旨意 的 ，神 纔聽 他 。" at bounding box center [193, 381] width 367 height 208
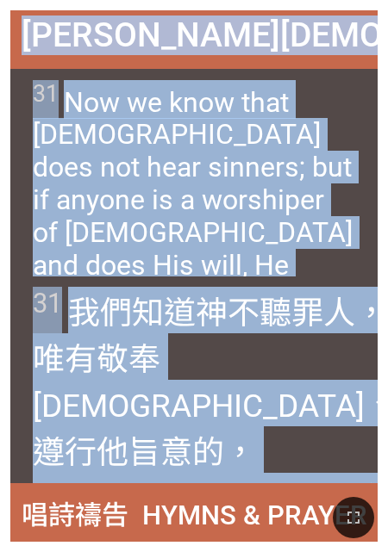
drag, startPoint x: 53, startPoint y: 38, endPoint x: 267, endPoint y: 440, distance: 456.1
click at [267, 440] on div "John 约翰福音 9:31 John 约翰福音 9:31 31 Now we know that God does not hear sinners; bu…" at bounding box center [193, 276] width 367 height 532
drag, startPoint x: 267, startPoint y: 440, endPoint x: 201, endPoint y: 365, distance: 100.8
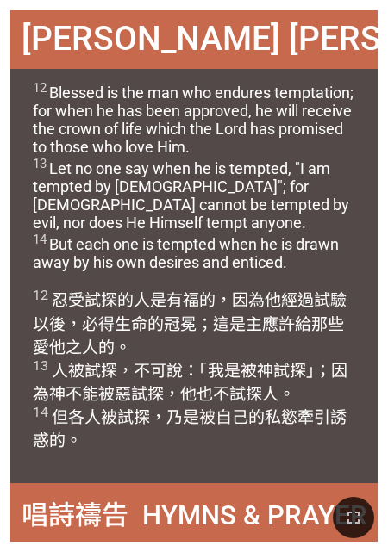
click at [193, 463] on div "12 忍受 試探 的人 是有福的 ，因為 他經過試驗 以後 ，必得 生命 的冠冕 ；這 是主 應許 給那些愛 他 之人的。 13 人被試探 ，不可 說 ：「我…" at bounding box center [193, 381] width 367 height 208
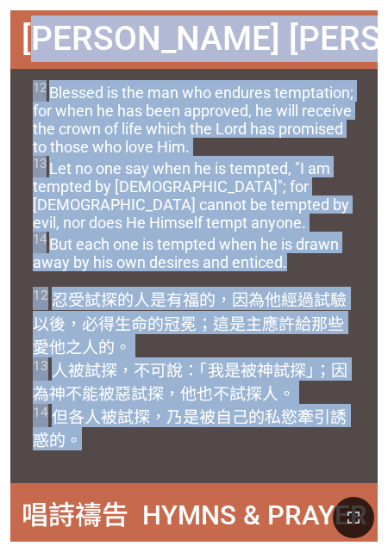
drag, startPoint x: 39, startPoint y: 39, endPoint x: 348, endPoint y: 451, distance: 515.2
click at [348, 451] on div "James 雅各书 1:12-14 James 雅各书 1:12-14 12 Blessed is the man who endures temptatio…" at bounding box center [193, 276] width 367 height 532
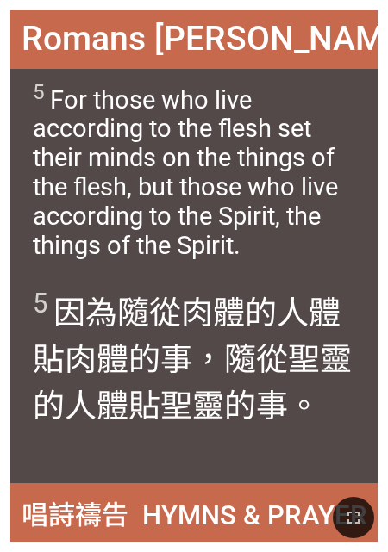
click at [186, 444] on div "5 因為 隨從 肉體 的人 體貼 肉體 的事 ，隨從 聖靈 的人體貼聖靈 的事 。" at bounding box center [193, 381] width 367 height 208
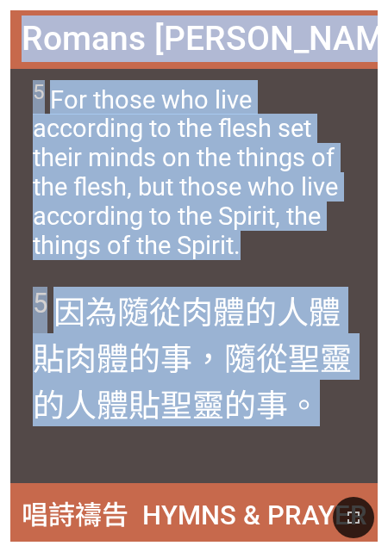
drag, startPoint x: 47, startPoint y: 34, endPoint x: 294, endPoint y: 445, distance: 478.6
click at [294, 445] on div "Romans 罗马书 8:5 Romans 罗马书 8:5 5 For those who live according to the flesh set t…" at bounding box center [193, 276] width 367 height 532
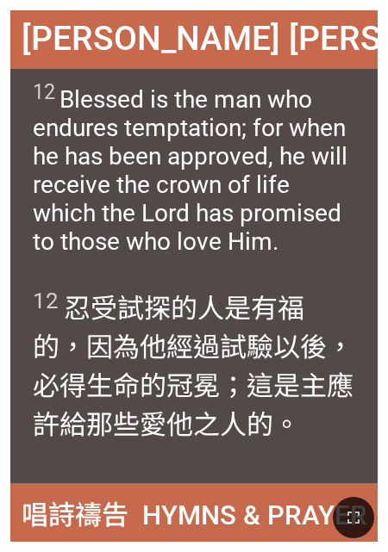
click at [36, 472] on div "12 忍受 試探 的人 是有福的 ，因為 他經過試驗 以後 ，必得 生命 的冠冕 ；這 是主 應許 給那些愛 他 之人的。" at bounding box center [193, 381] width 367 height 208
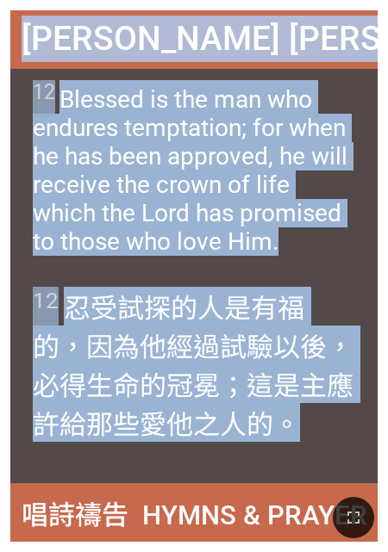
drag, startPoint x: 52, startPoint y: 37, endPoint x: 283, endPoint y: 447, distance: 470.8
click at [283, 447] on div "James 雅各书 1:12 James 雅各书 1:12 12 Blessed is the man who endures temptation; for…" at bounding box center [193, 276] width 367 height 532
drag, startPoint x: 283, startPoint y: 447, endPoint x: 196, endPoint y: 364, distance: 120.7
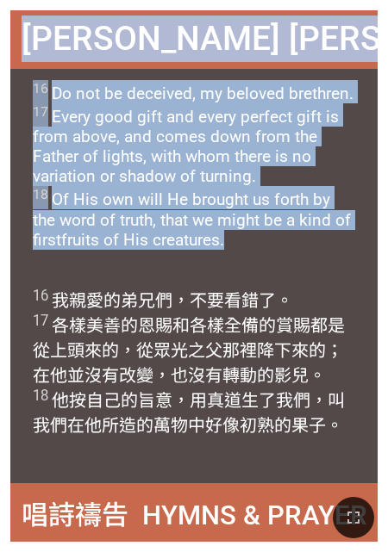
click at [189, 263] on div "16 Do not be deceived, my beloved brethren. 17 Every good gift and every perfec…" at bounding box center [193, 173] width 367 height 208
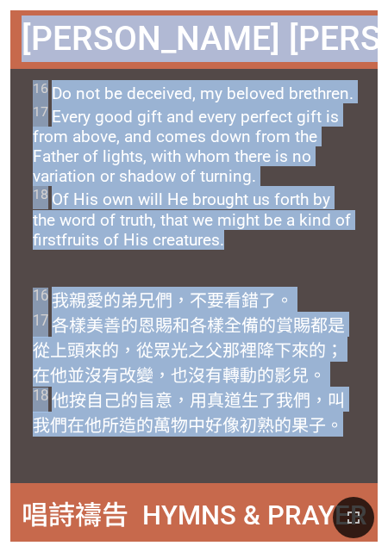
drag, startPoint x: 35, startPoint y: 42, endPoint x: 331, endPoint y: 462, distance: 513.4
click at [331, 462] on div "James 雅各书 1:16-18 James 雅各书 1:16-18 16 Do not be deceived, my beloved brethren.…" at bounding box center [193, 276] width 367 height 532
drag, startPoint x: 331, startPoint y: 462, endPoint x: 204, endPoint y: 324, distance: 187.3
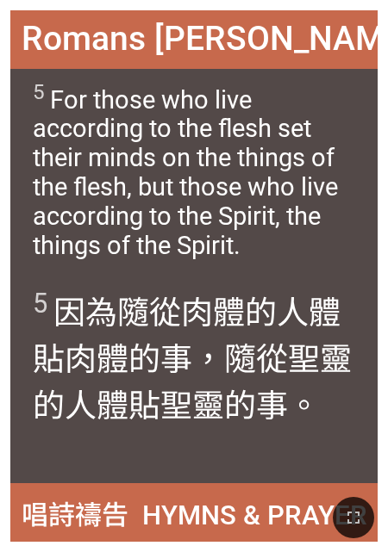
click at [119, 448] on div "5 因為 隨從 肉體 的人 體貼 肉體 的事 ，隨從 聖靈 的人體貼聖靈 的事 。" at bounding box center [193, 381] width 367 height 208
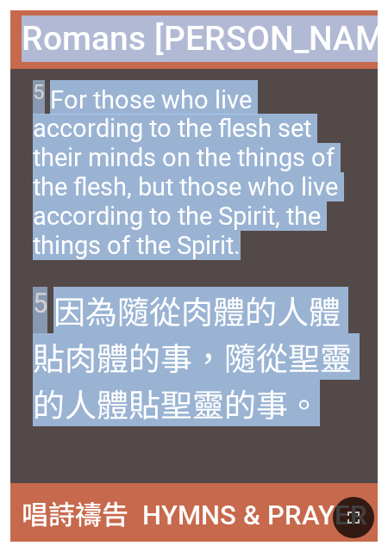
drag, startPoint x: 52, startPoint y: 41, endPoint x: 265, endPoint y: 459, distance: 469.9
click at [265, 459] on div "Romans 罗马书 8:5 Romans 罗马书 8:5 5 For those who live according to the flesh set t…" at bounding box center [193, 276] width 367 height 532
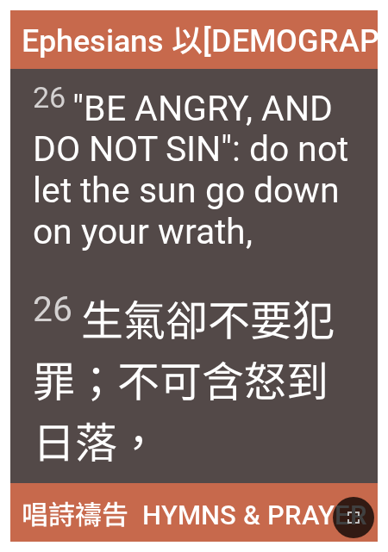
click at [209, 431] on span "26 生氣 卻 不要 犯罪 ；不可 含怒 到日 落 ，" at bounding box center [194, 379] width 323 height 184
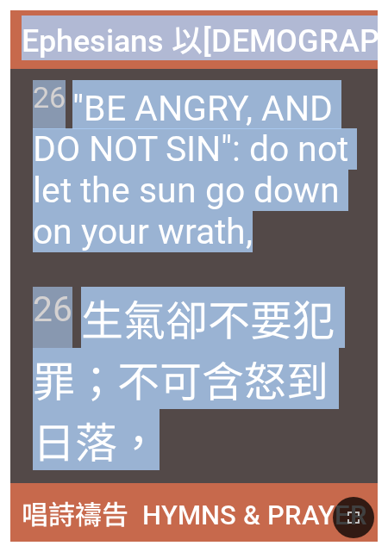
drag, startPoint x: 24, startPoint y: 40, endPoint x: 254, endPoint y: 446, distance: 466.6
click at [254, 446] on div "Ephesians 以弗所书 4:26 Ephesians 以弗所书 4:26 26 "BE ANGRY, AND DO NOT SIN": do not l…" at bounding box center [193, 276] width 367 height 532
drag, startPoint x: 254, startPoint y: 446, endPoint x: 136, endPoint y: 362, distance: 144.7
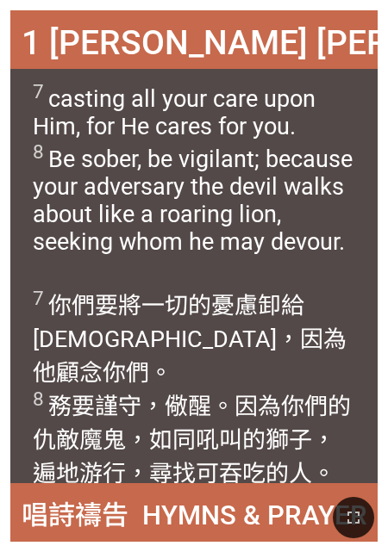
click at [353, 462] on div "7 你們 要將一切的 憂慮 卸 給 神，因為 他 顧念 你們 。 8 務要謹守 ，儆醒 。因為 你們的 仇敵 魔鬼 ，如同 吼叫的 獅子 ，遍地游行 ，尋找 …" at bounding box center [193, 381] width 367 height 208
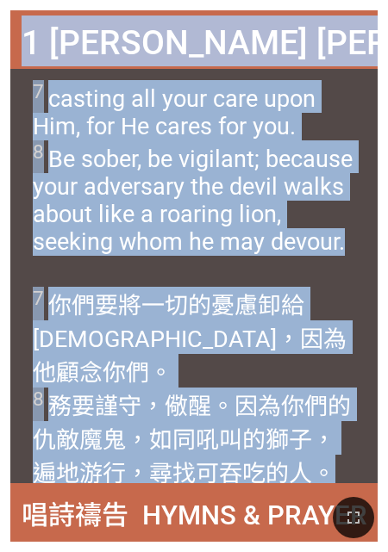
drag, startPoint x: 29, startPoint y: 43, endPoint x: 331, endPoint y: 481, distance: 531.7
click at [331, 481] on div "1 Peter 彼得前书 5:7-8 1 Peter 彼得前书 5:7-8 7 casting all your care upon Him, for He …" at bounding box center [193, 276] width 367 height 532
